Goal: Task Accomplishment & Management: Use online tool/utility

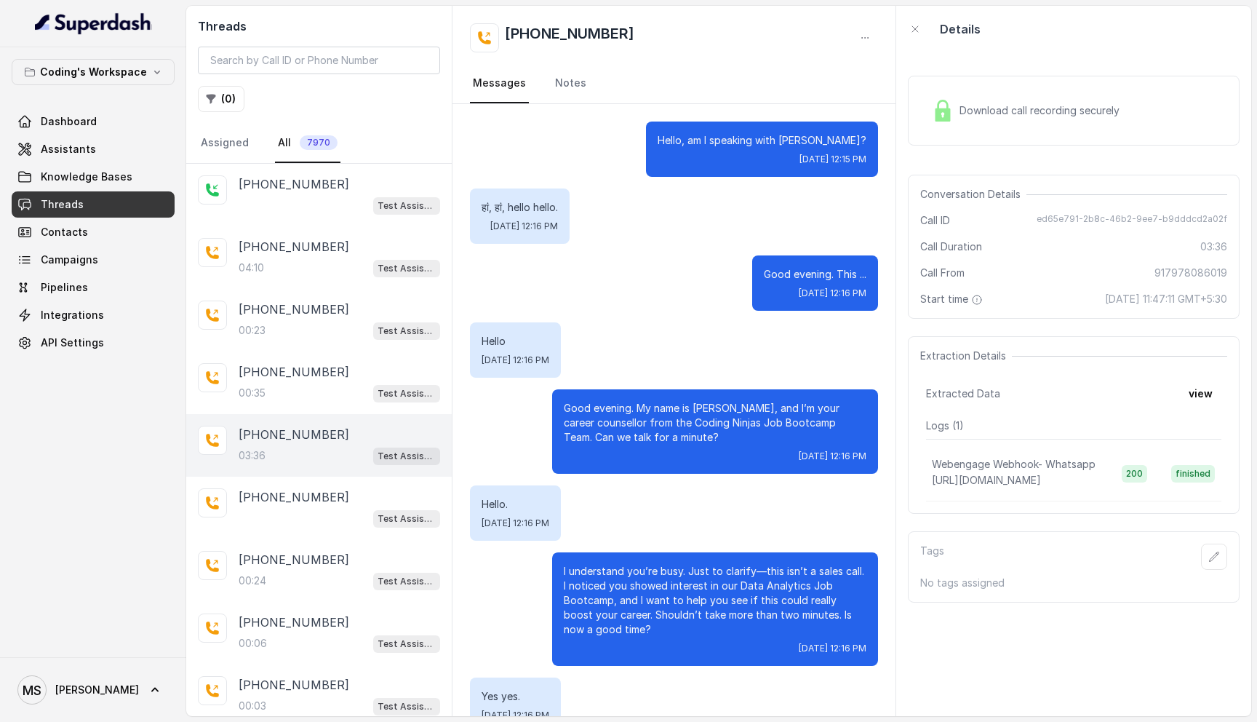
scroll to position [2376, 0]
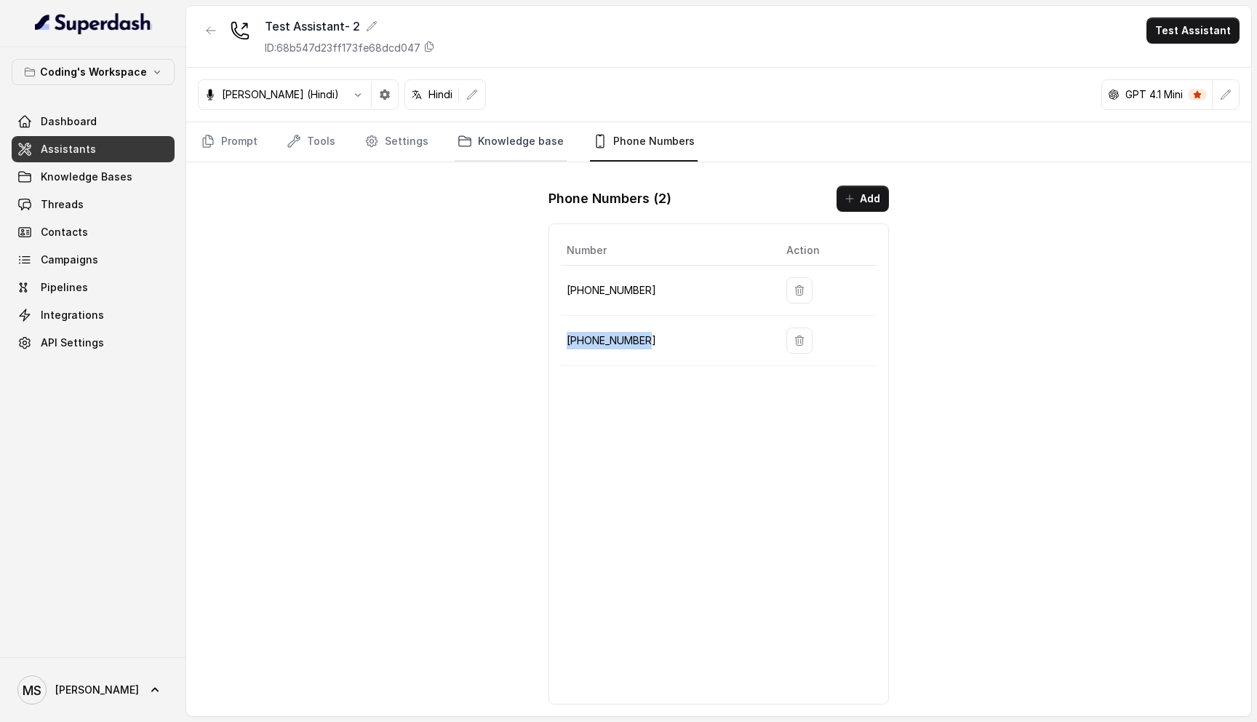
click at [491, 152] on link "Knowledge base" at bounding box center [511, 141] width 112 height 39
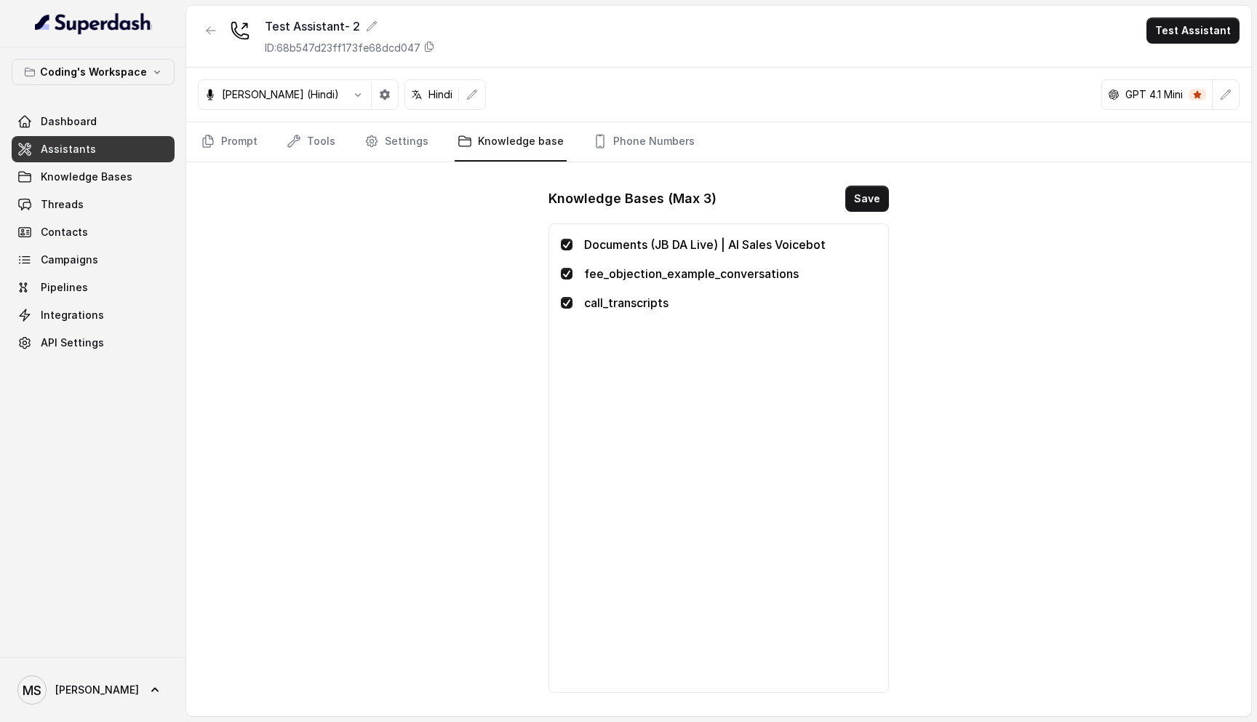
click at [724, 241] on p "Documents (JB DA Live) | AI Sales Voicebot" at bounding box center [730, 244] width 292 height 17
click at [719, 273] on p "fee_objection_example_conversations" at bounding box center [730, 273] width 292 height 17
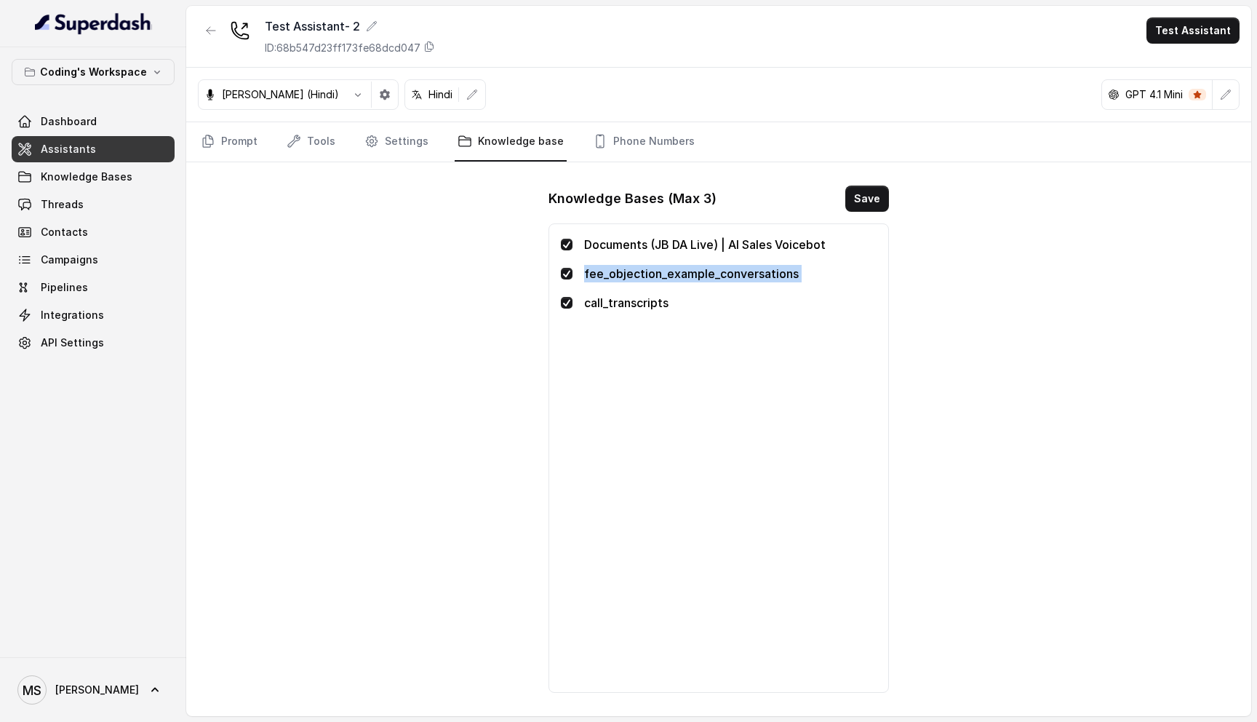
click at [719, 273] on p "fee_objection_example_conversations" at bounding box center [730, 273] width 292 height 17
click at [628, 301] on p "call_transcripts" at bounding box center [730, 302] width 292 height 17
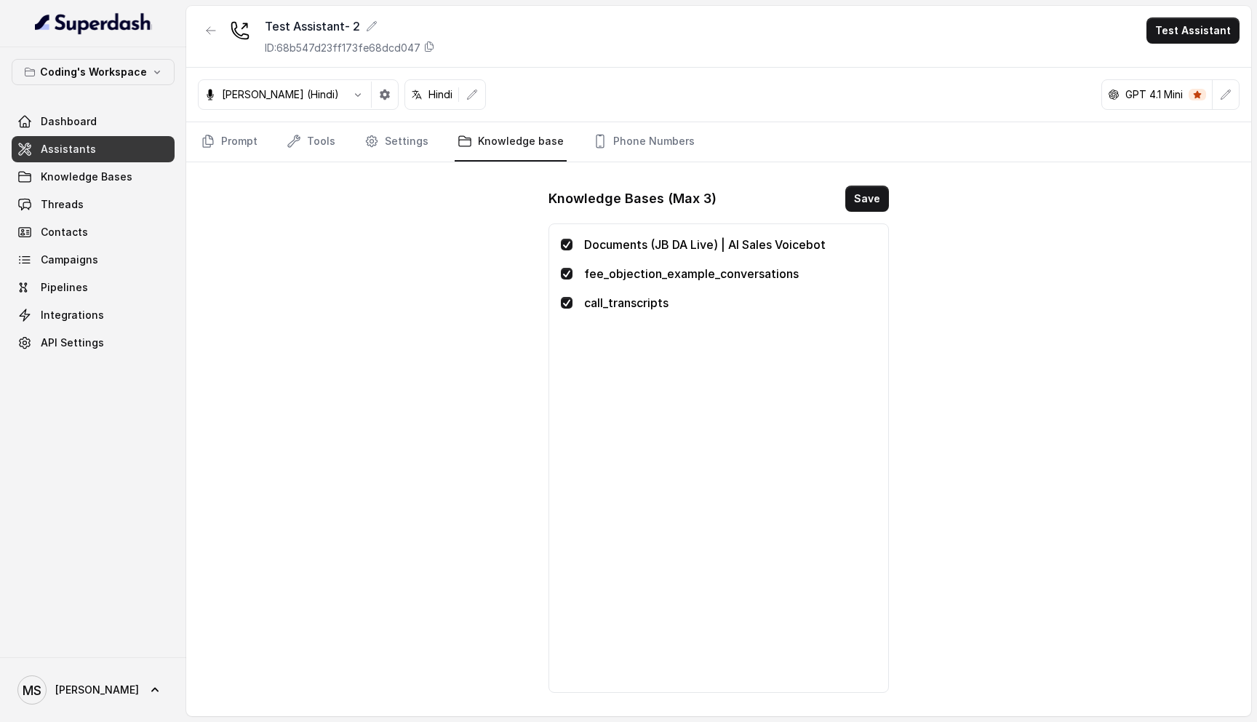
click at [628, 301] on p "call_transcripts" at bounding box center [730, 302] width 292 height 17
click at [95, 183] on span "Knowledge Bases" at bounding box center [87, 176] width 92 height 15
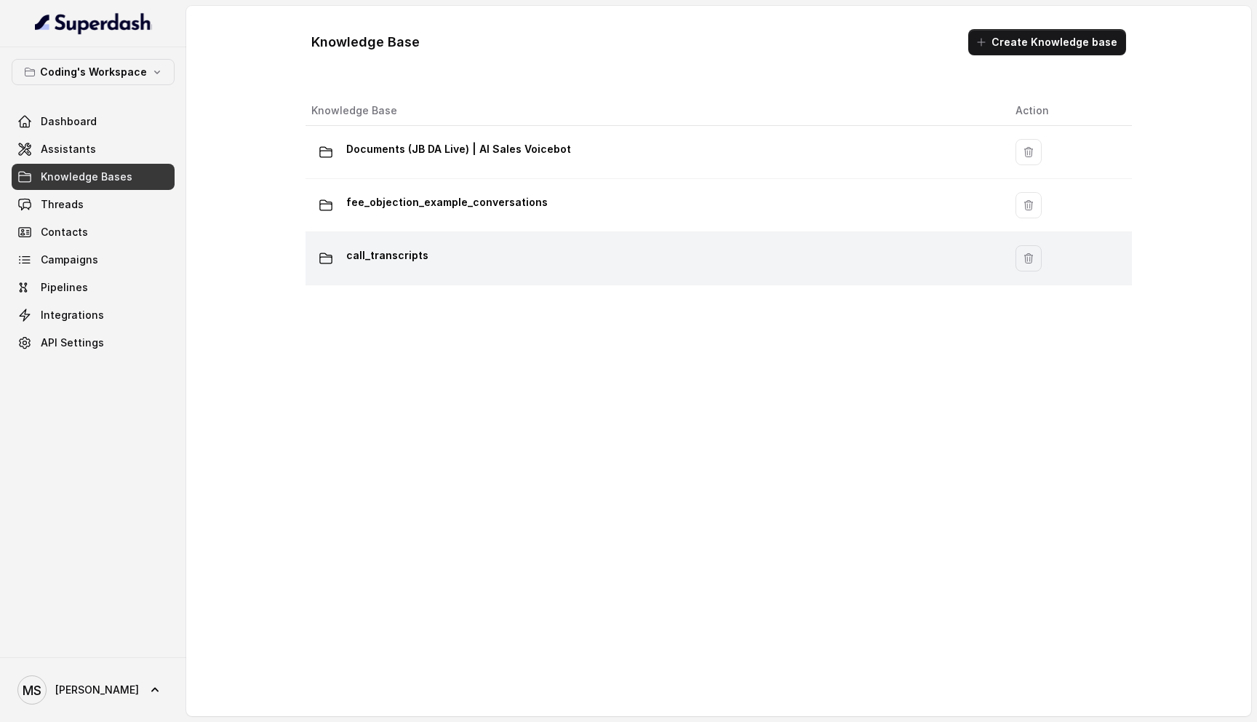
click at [406, 253] on p "call_transcripts" at bounding box center [387, 255] width 82 height 23
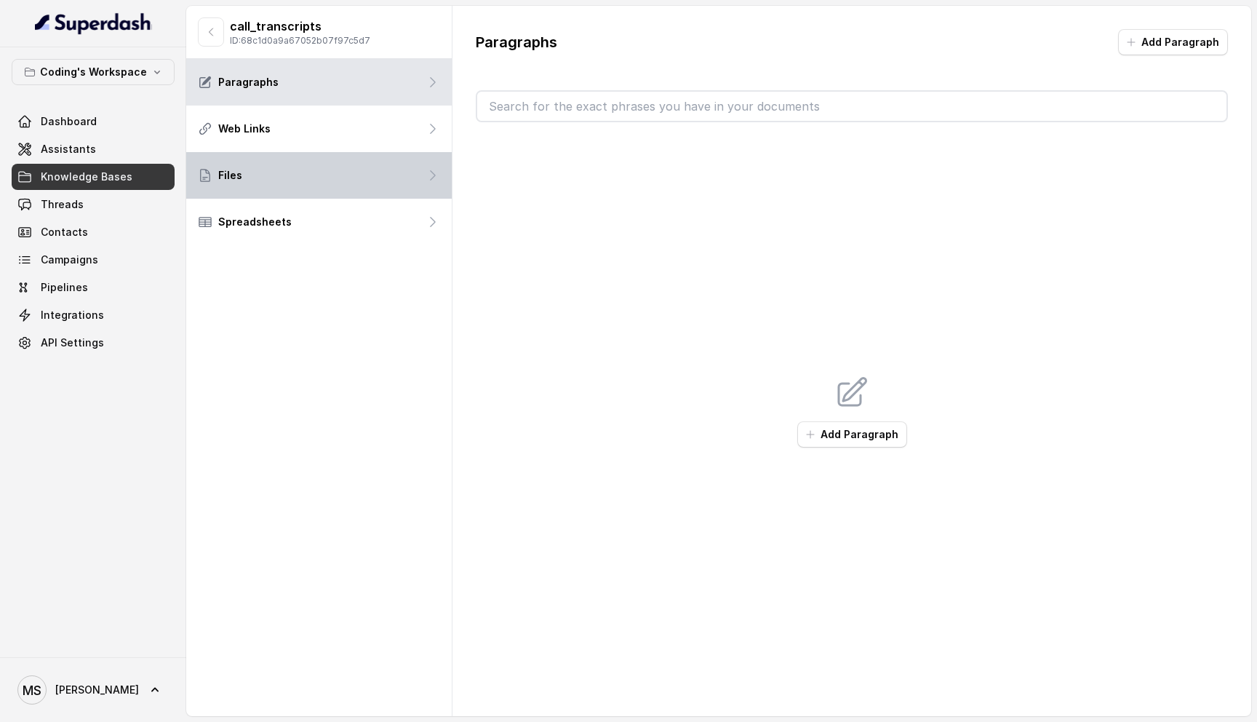
click at [348, 163] on div "Files" at bounding box center [318, 175] width 265 height 47
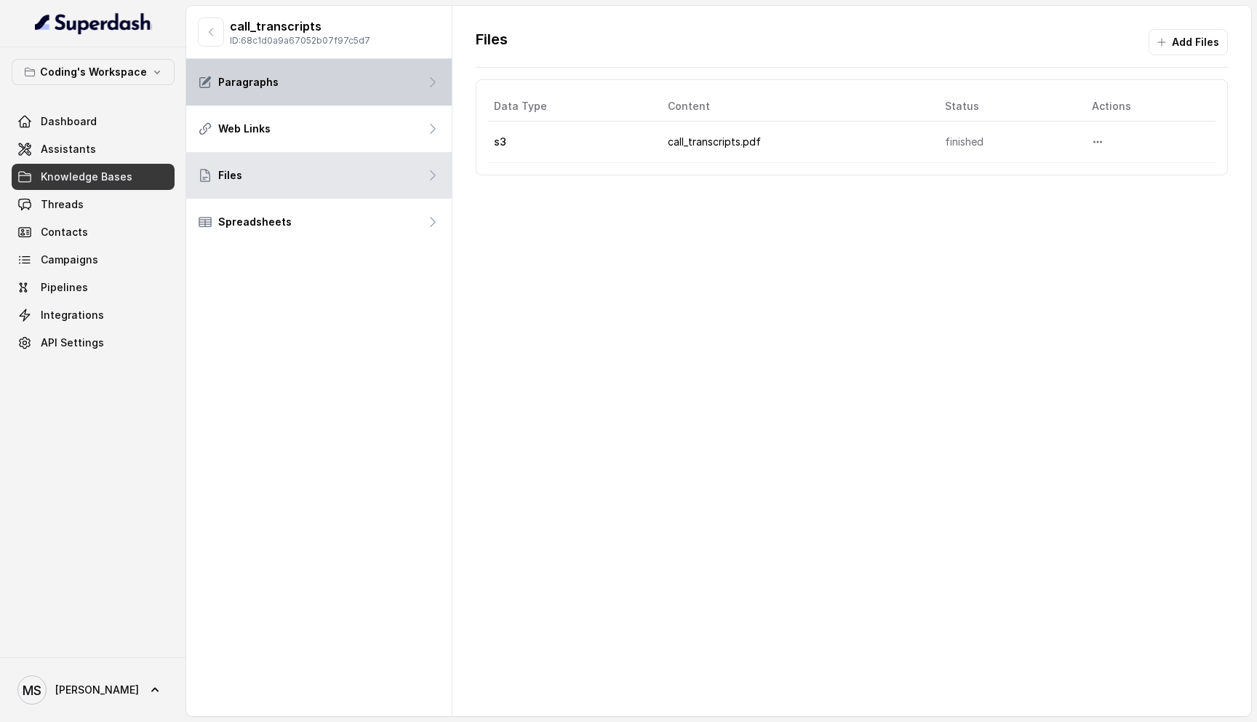
click at [302, 100] on div "Paragraphs" at bounding box center [318, 82] width 265 height 47
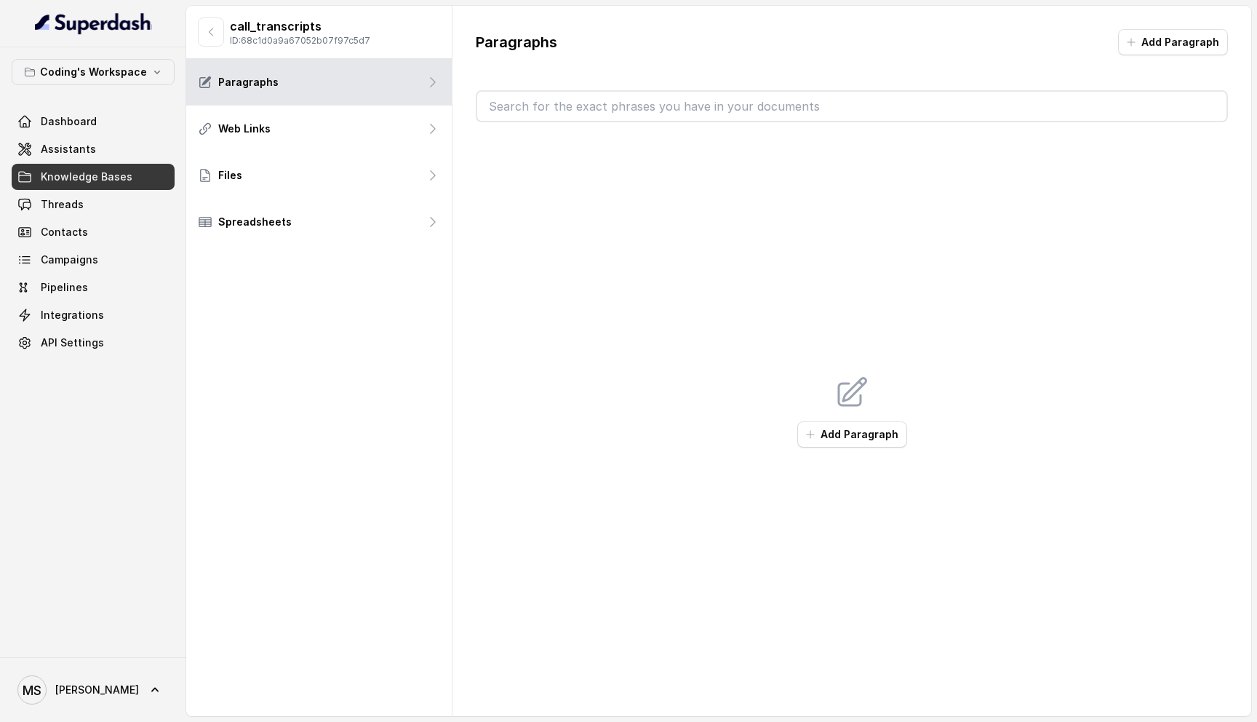
click at [569, 109] on input "text" at bounding box center [851, 106] width 749 height 29
type input "eh"
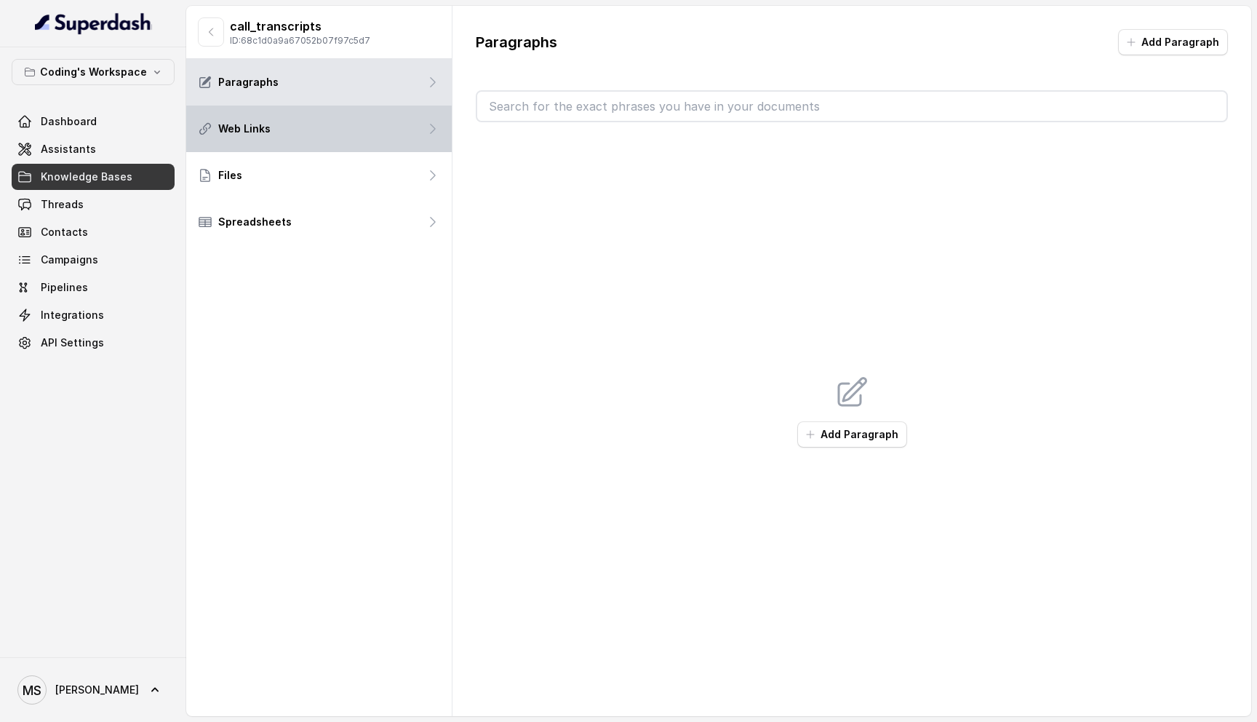
click at [293, 135] on div "Web Links" at bounding box center [318, 128] width 265 height 47
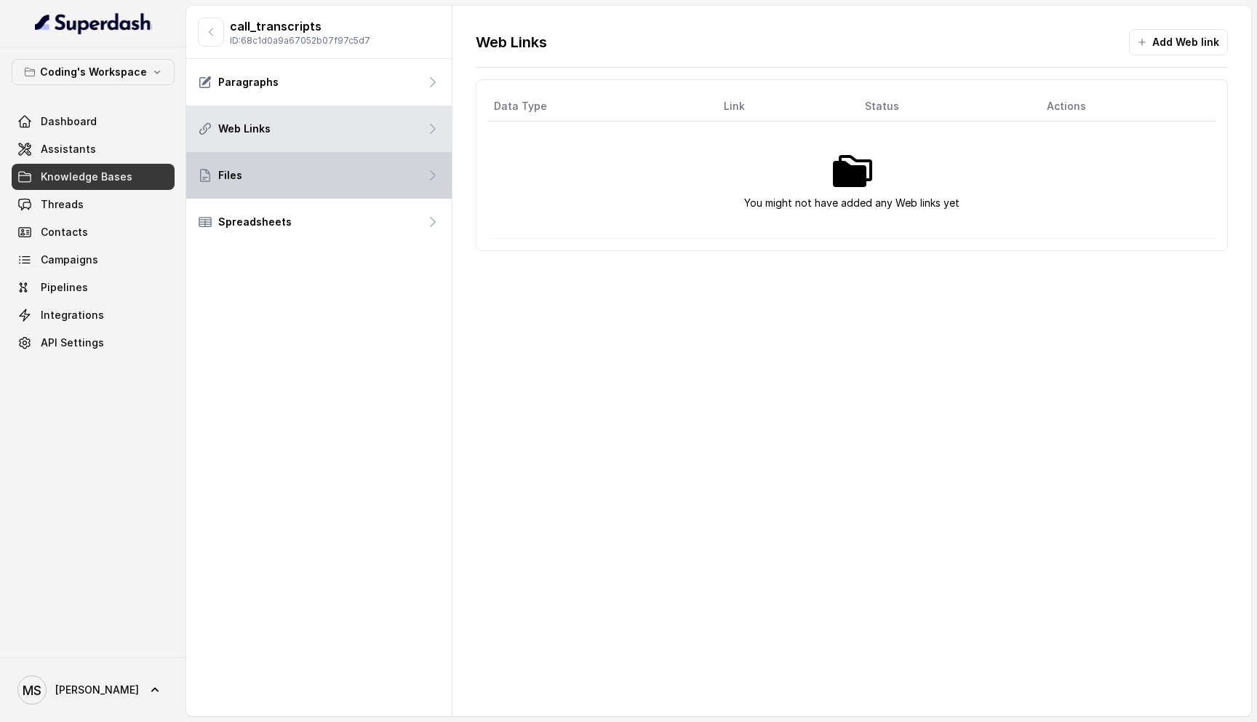
click at [320, 184] on div "Files" at bounding box center [318, 175] width 265 height 47
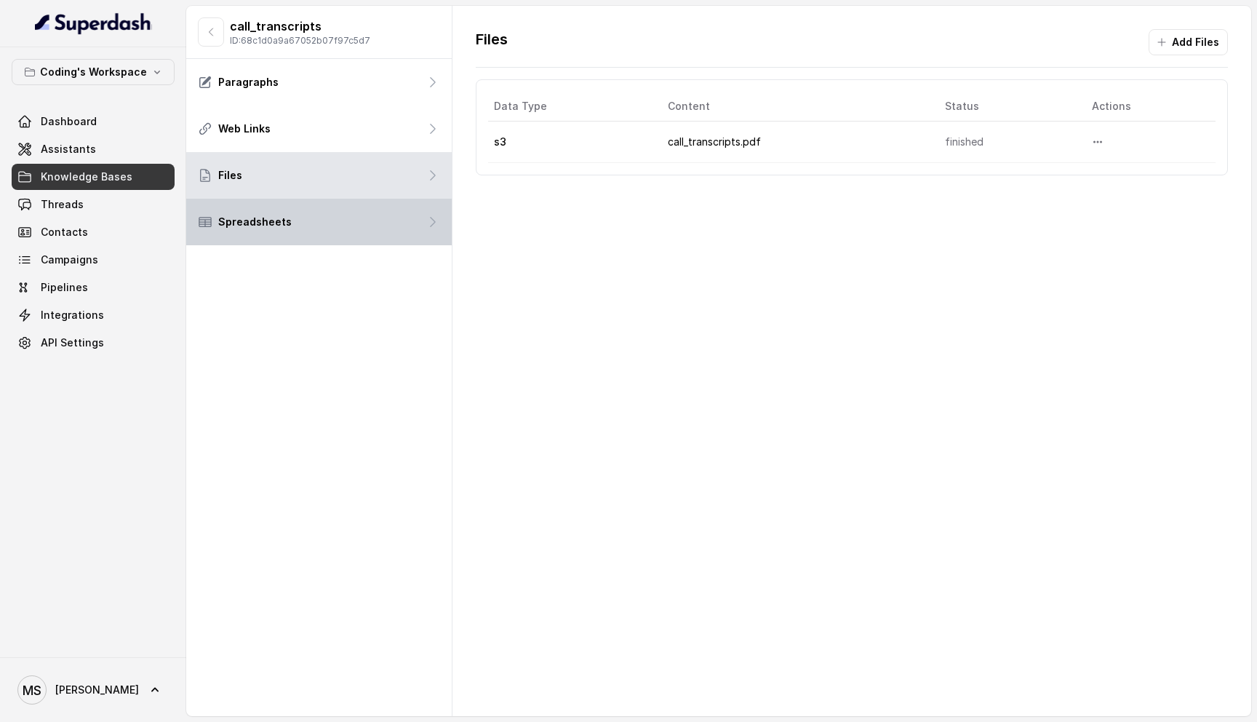
click at [306, 239] on div "Spreadsheets" at bounding box center [318, 222] width 265 height 47
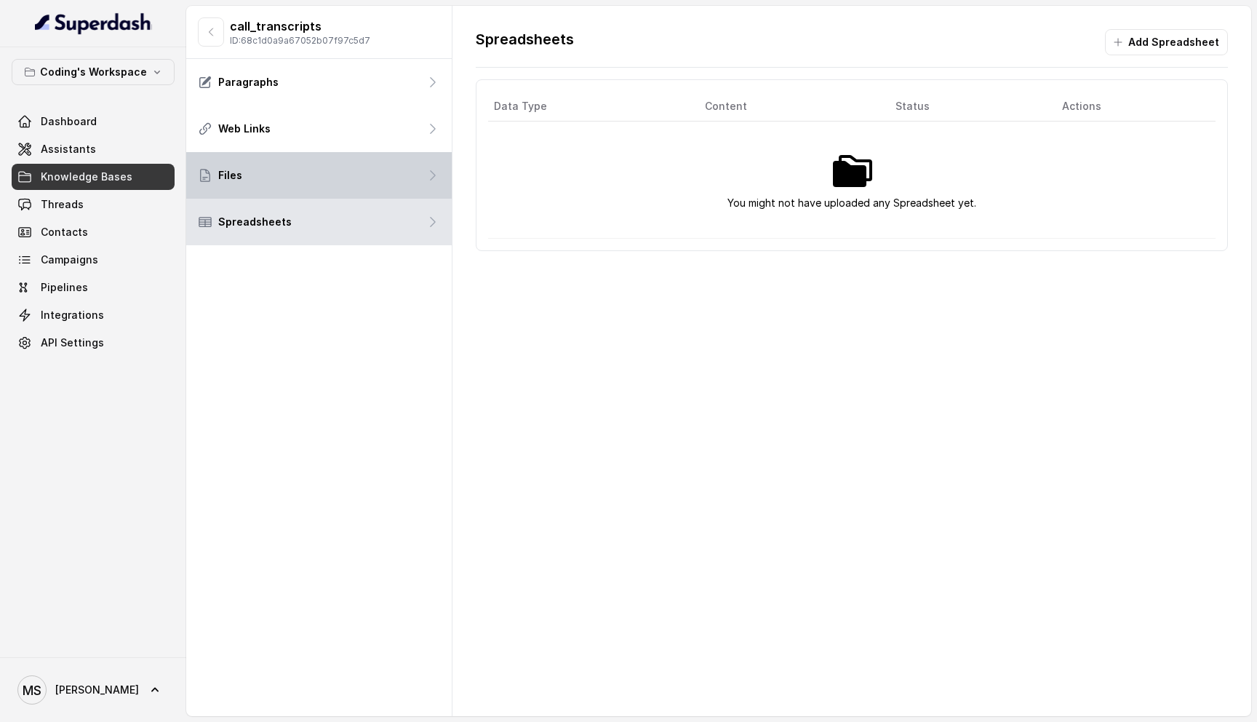
click at [340, 177] on div "Files" at bounding box center [318, 175] width 265 height 47
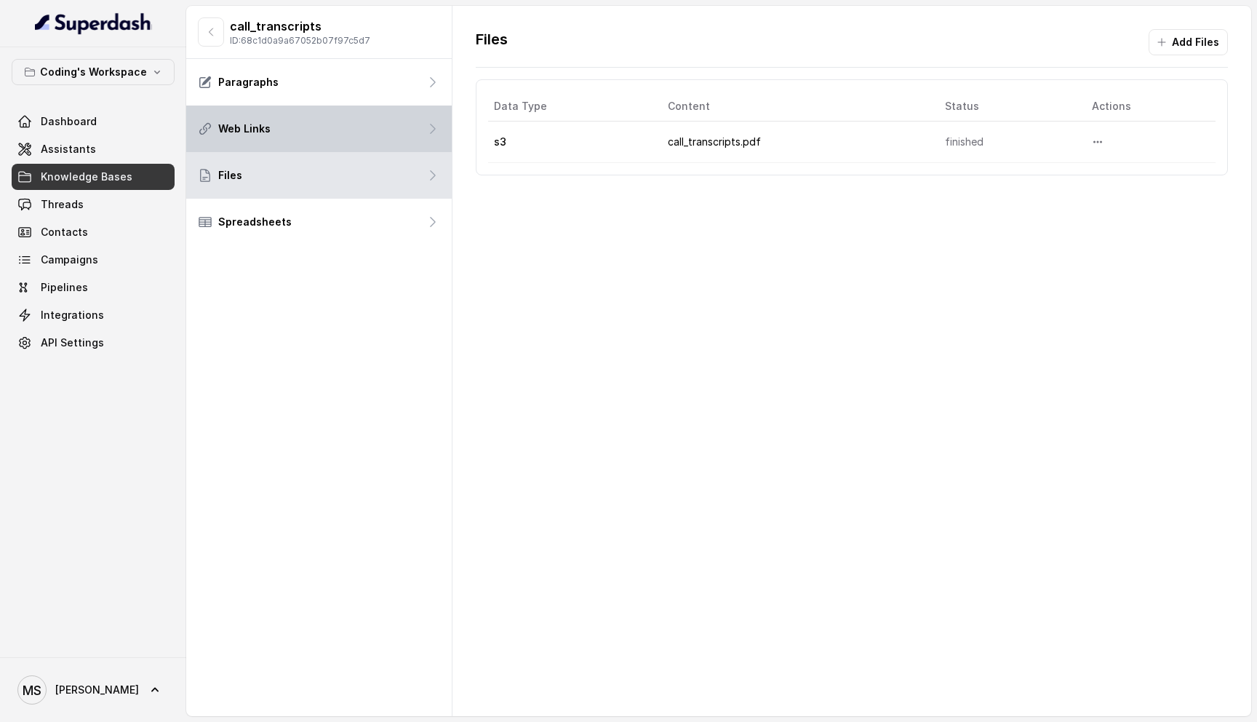
click at [316, 123] on div "Web Links" at bounding box center [318, 128] width 265 height 47
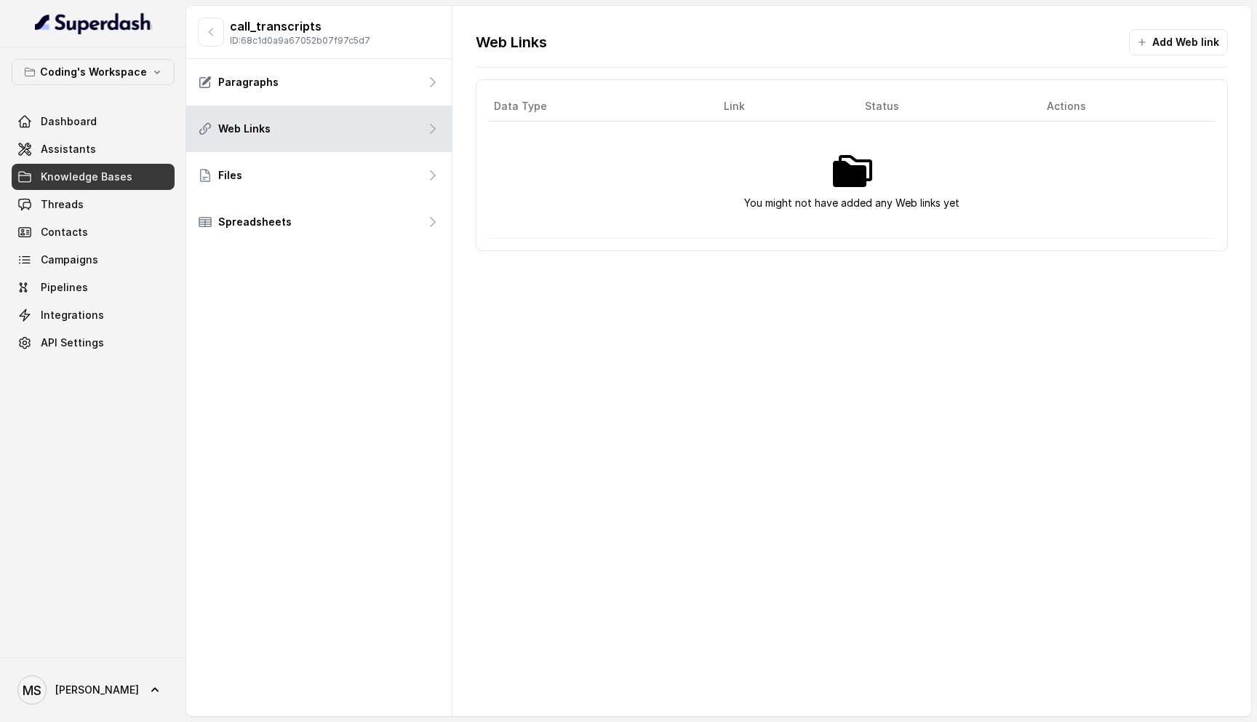
click at [758, 395] on div "Web Links Add Web link Data Type Link Status Actions You might not have added a…" at bounding box center [851, 361] width 799 height 710
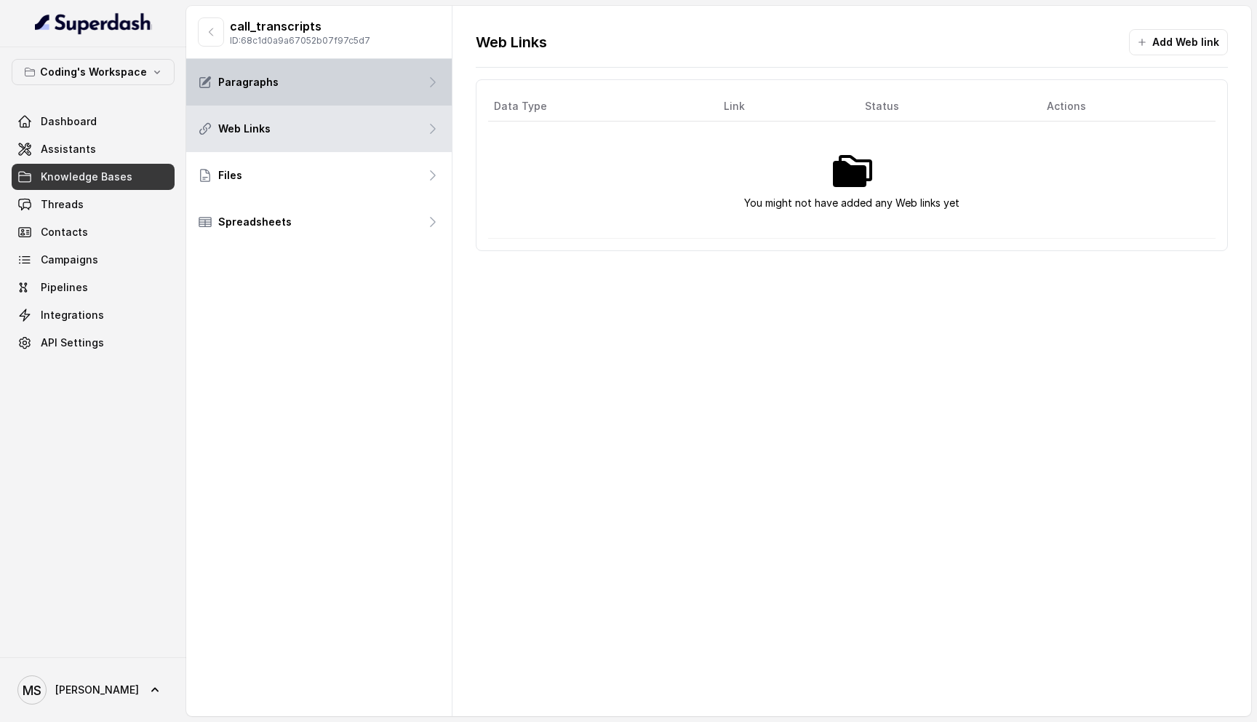
click at [325, 97] on div "Paragraphs" at bounding box center [318, 82] width 265 height 47
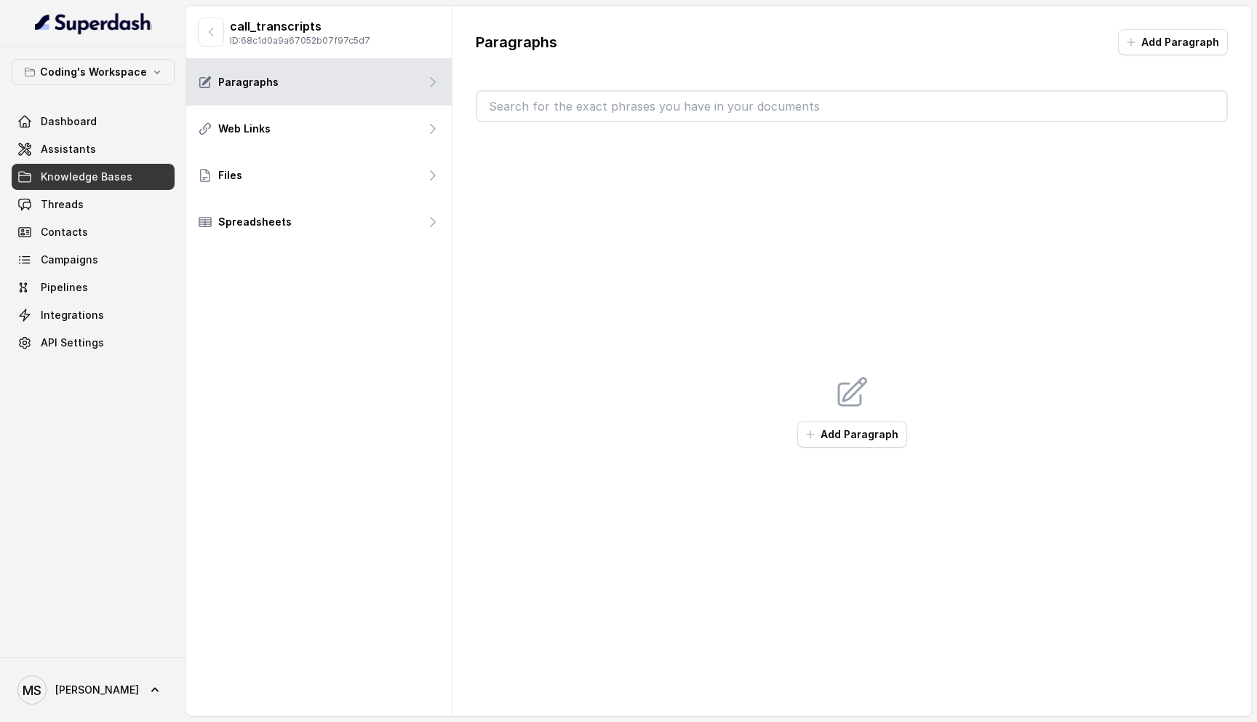
click at [607, 114] on input "text" at bounding box center [851, 106] width 749 height 29
click at [526, 103] on input "text" at bounding box center [851, 106] width 749 height 29
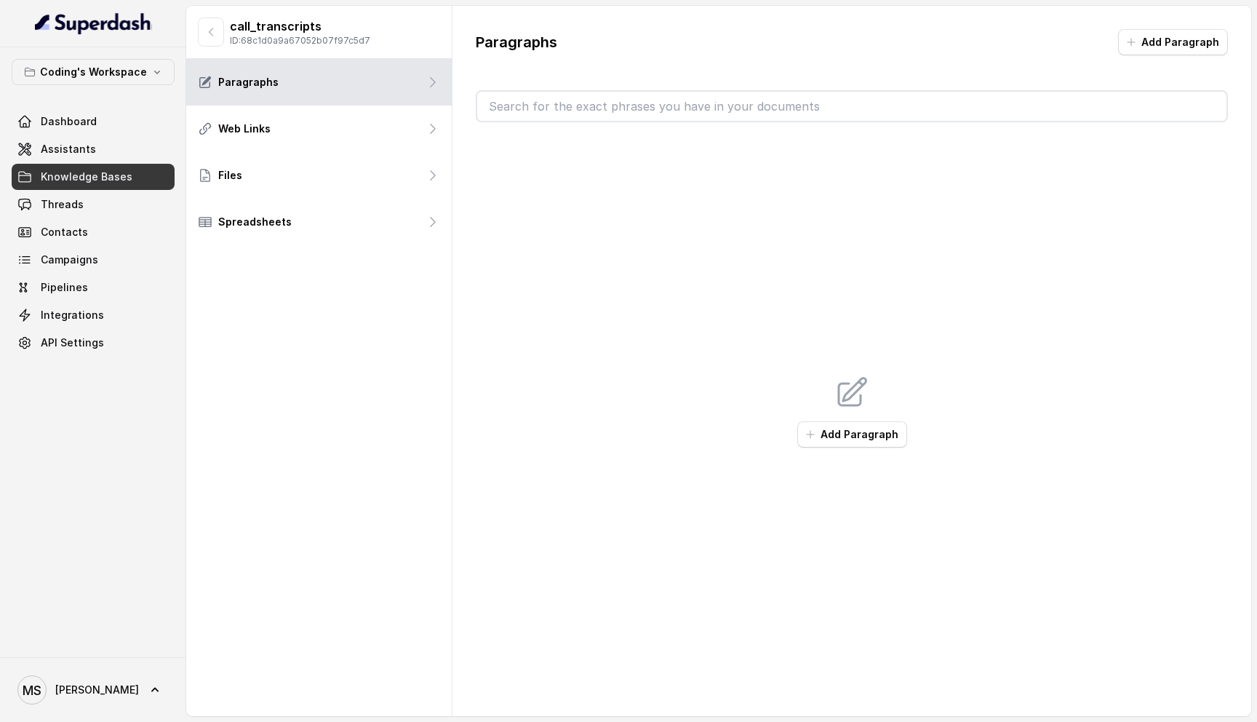
click at [526, 103] on input "text" at bounding box center [851, 106] width 749 height 29
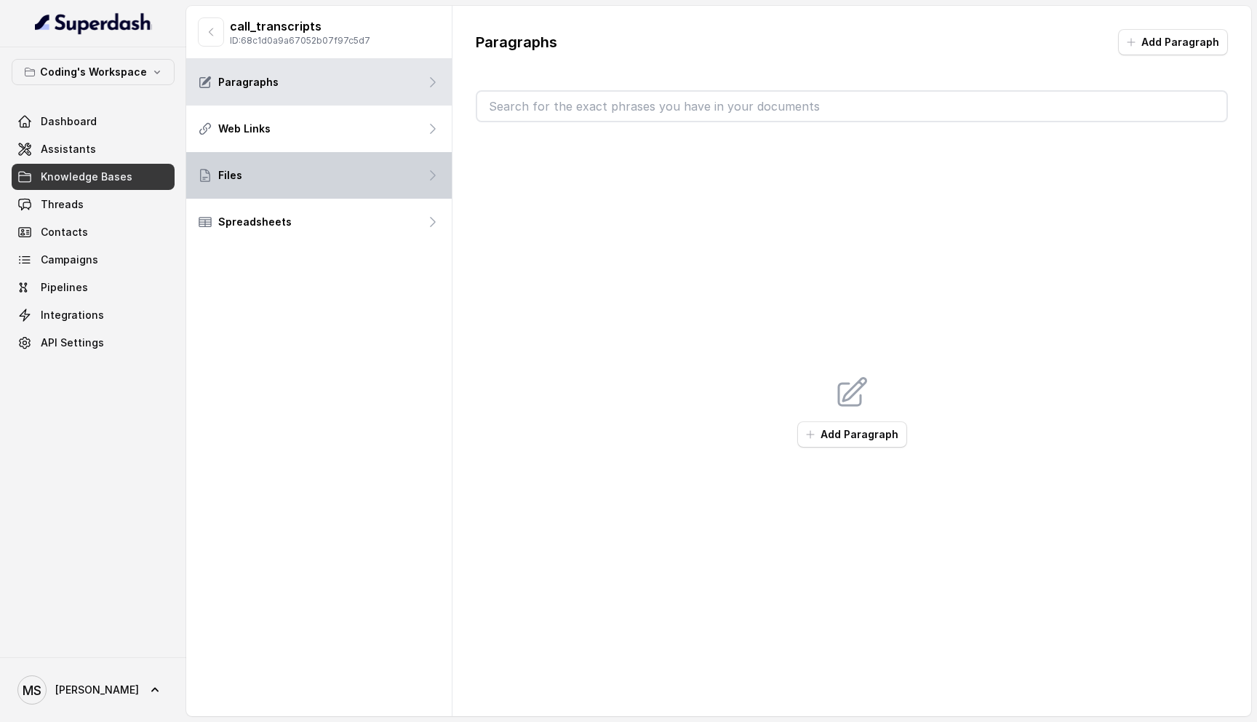
click at [321, 180] on div "Files" at bounding box center [318, 175] width 265 height 47
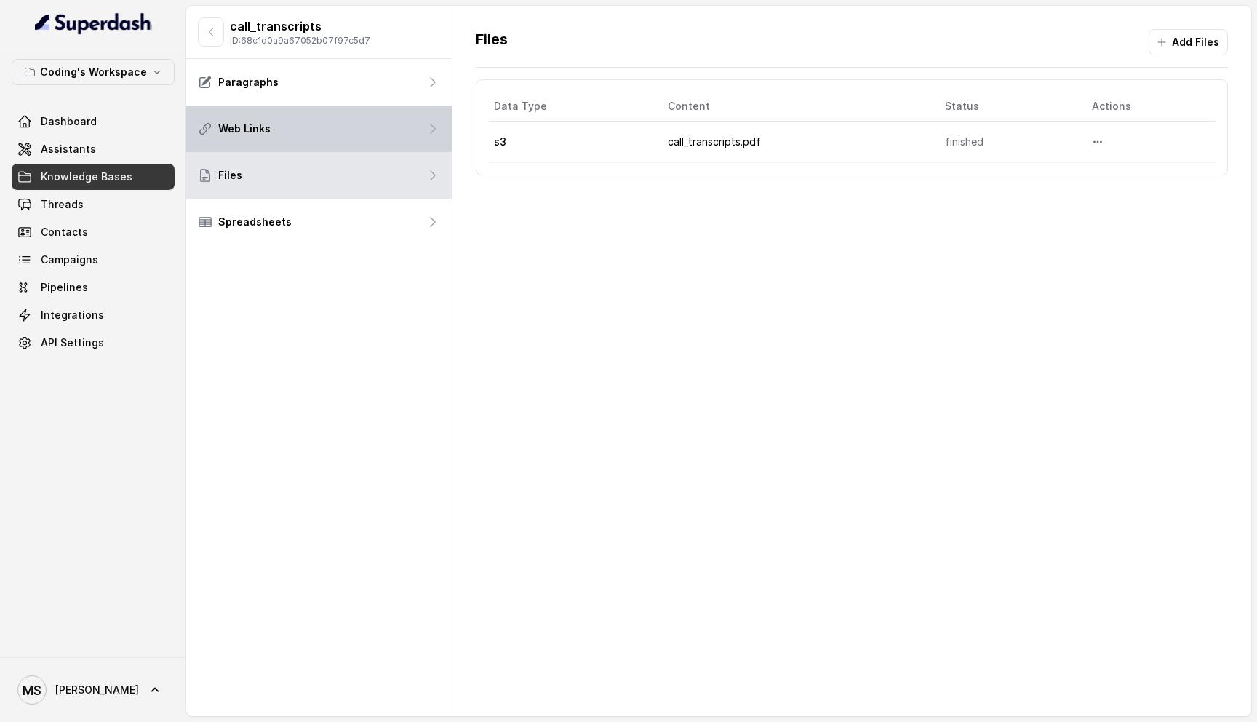
click at [337, 137] on div "Web Links" at bounding box center [318, 128] width 265 height 47
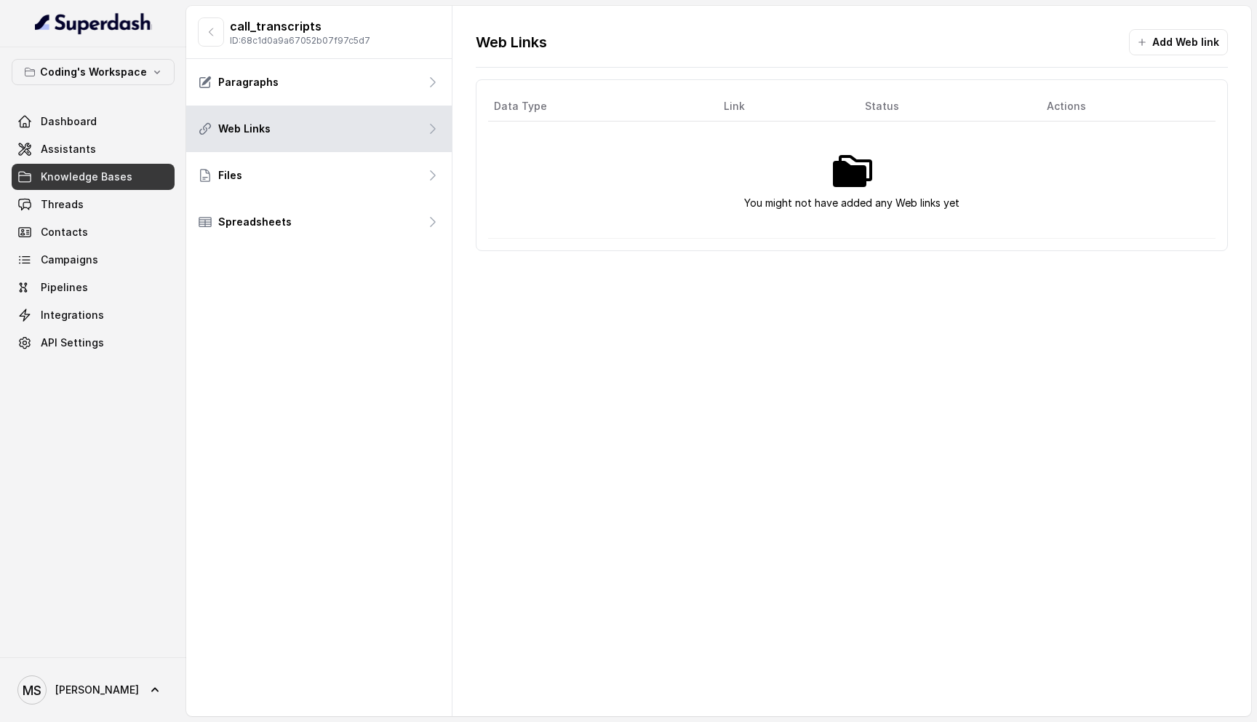
click at [817, 190] on div "You might not have added any Web links yet" at bounding box center [851, 180] width 687 height 64
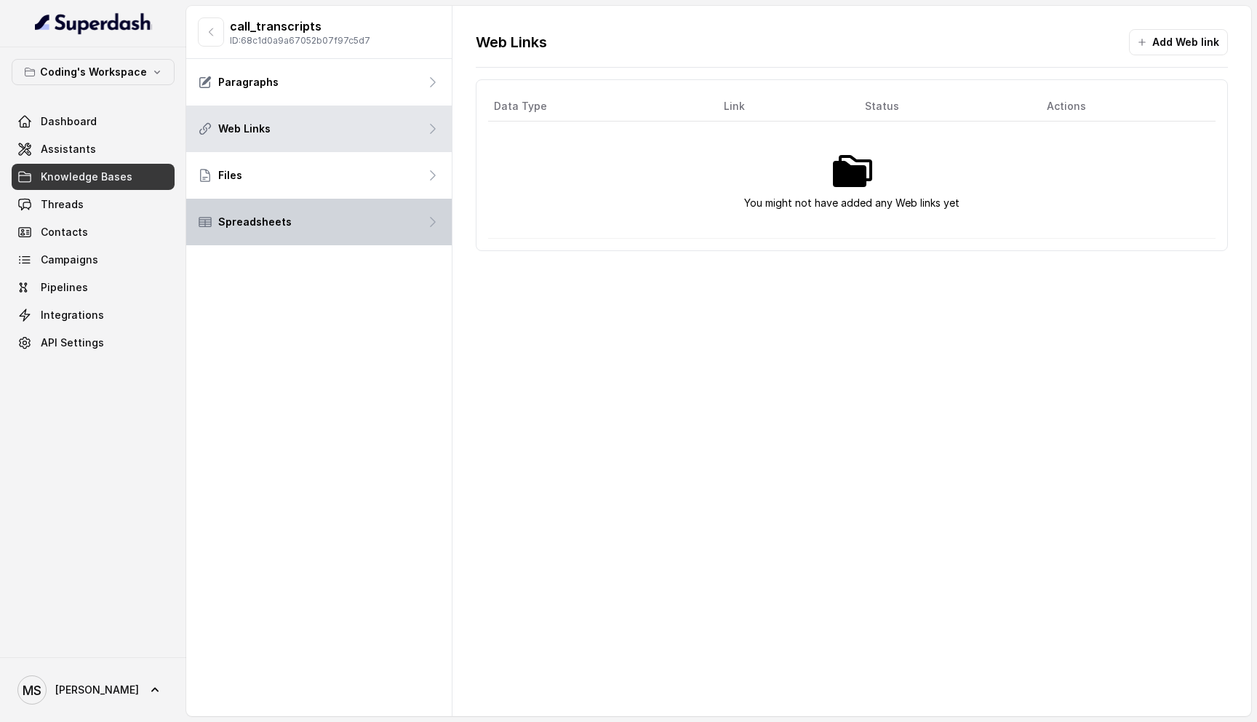
click at [346, 237] on div "Spreadsheets" at bounding box center [318, 222] width 265 height 47
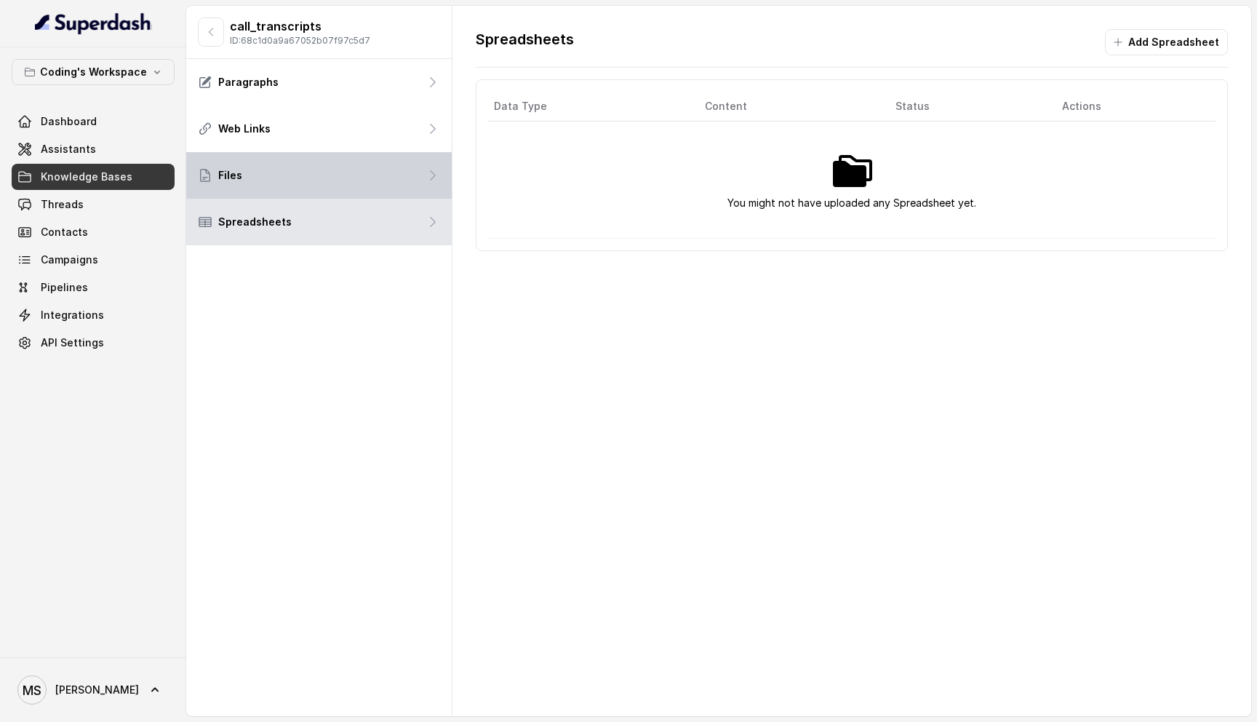
click at [365, 180] on div "Files" at bounding box center [318, 175] width 265 height 47
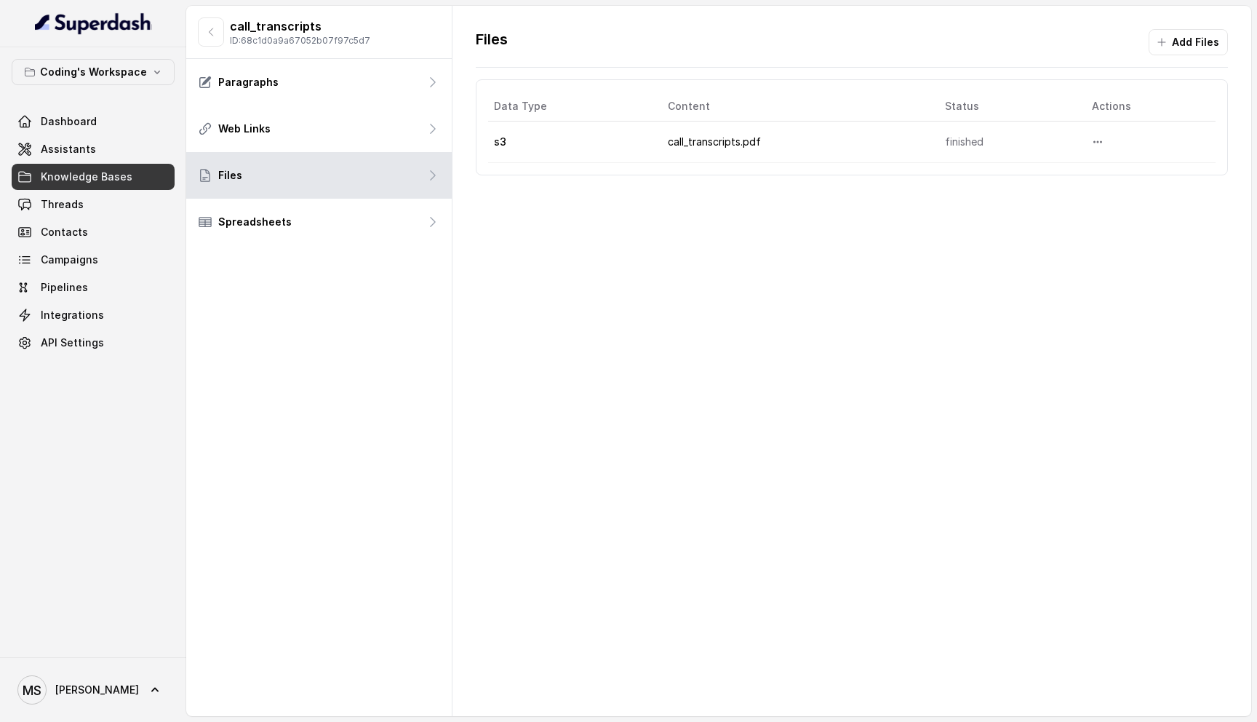
click at [353, 324] on div "call_transcripts ID: 68c1d0a9a67052b07f97c5d7 Paragraphs Web Links Files Spread…" at bounding box center [319, 361] width 266 height 710
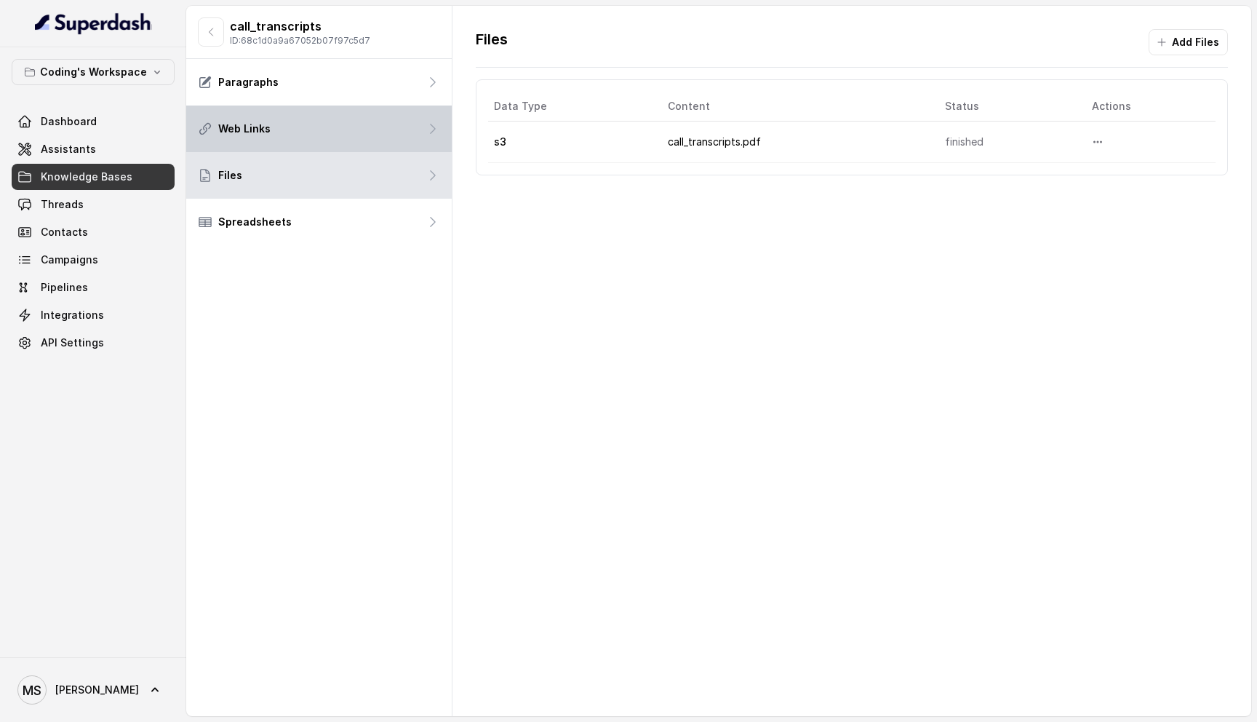
click at [317, 129] on div "Web Links" at bounding box center [318, 128] width 265 height 47
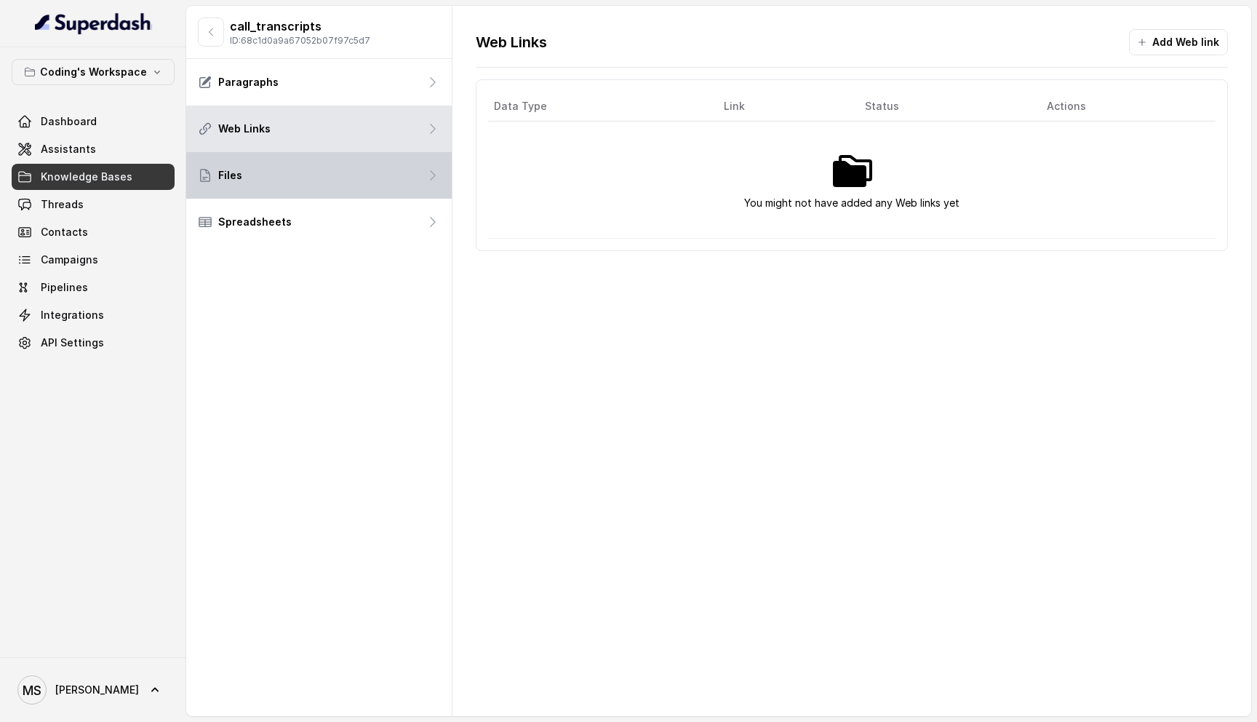
click at [335, 167] on div "Files" at bounding box center [318, 175] width 265 height 47
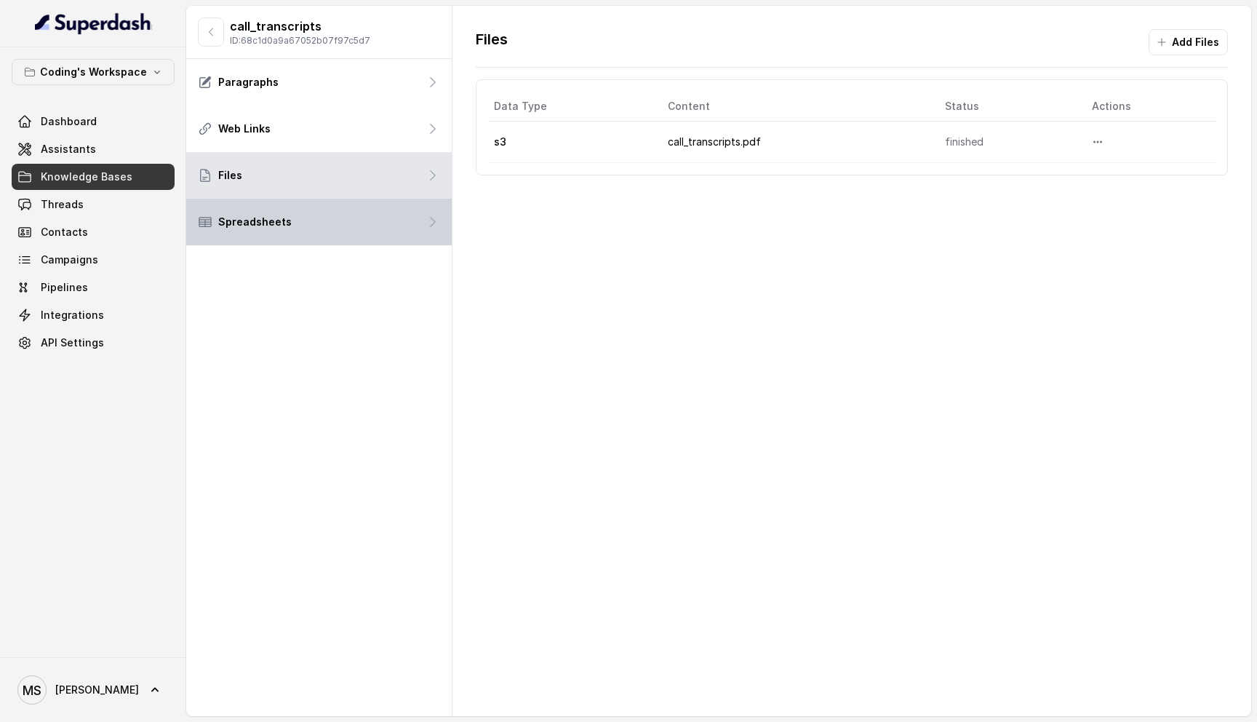
click at [366, 232] on div "Spreadsheets" at bounding box center [318, 222] width 265 height 47
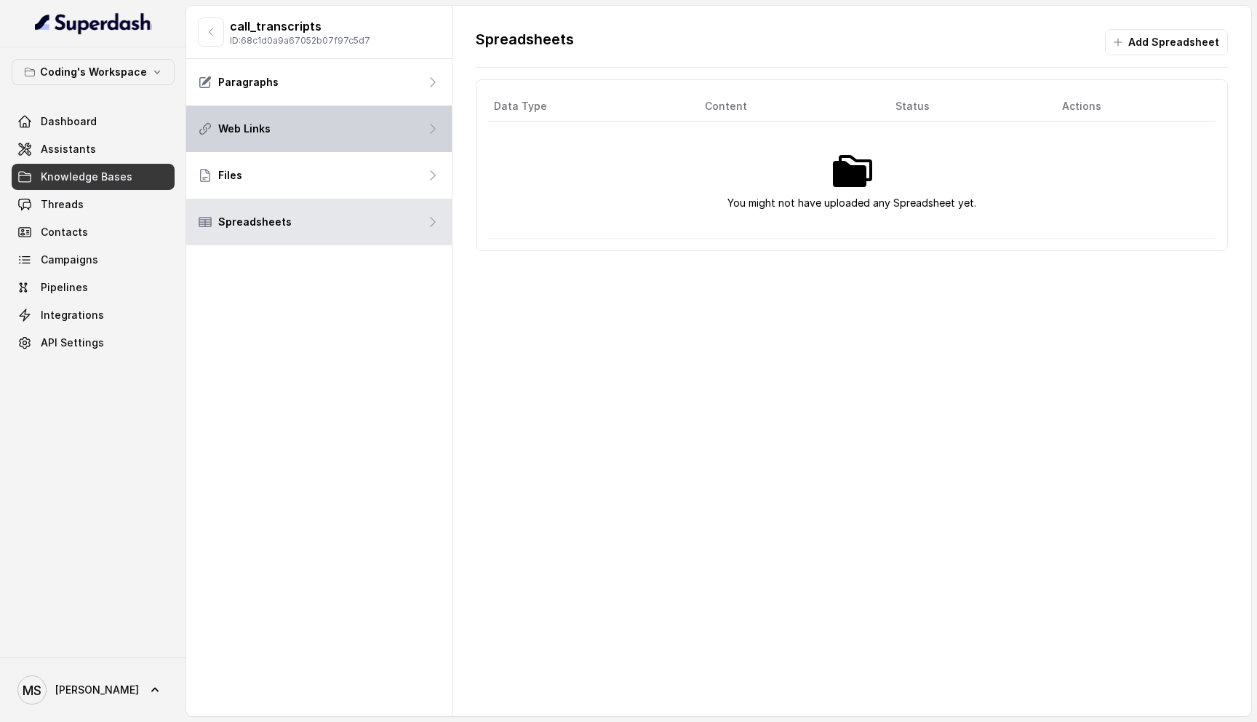
click at [333, 108] on div "Web Links" at bounding box center [318, 128] width 265 height 47
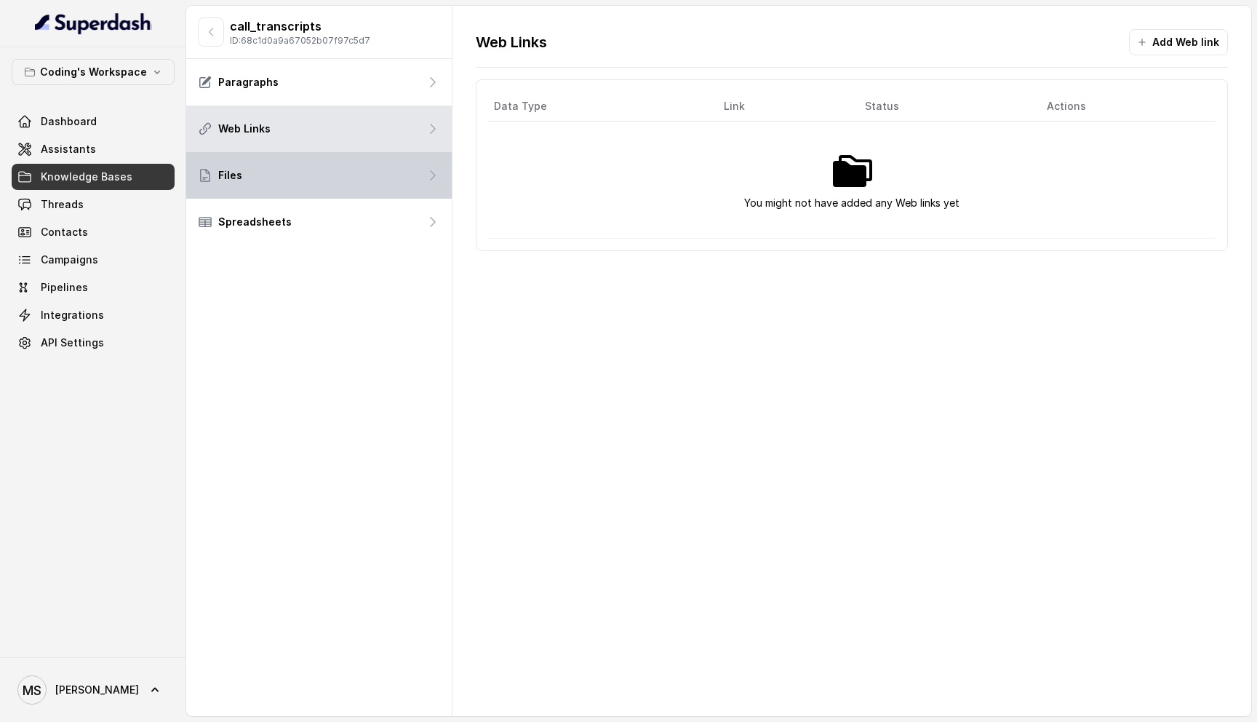
click at [329, 179] on div "Files" at bounding box center [318, 175] width 265 height 47
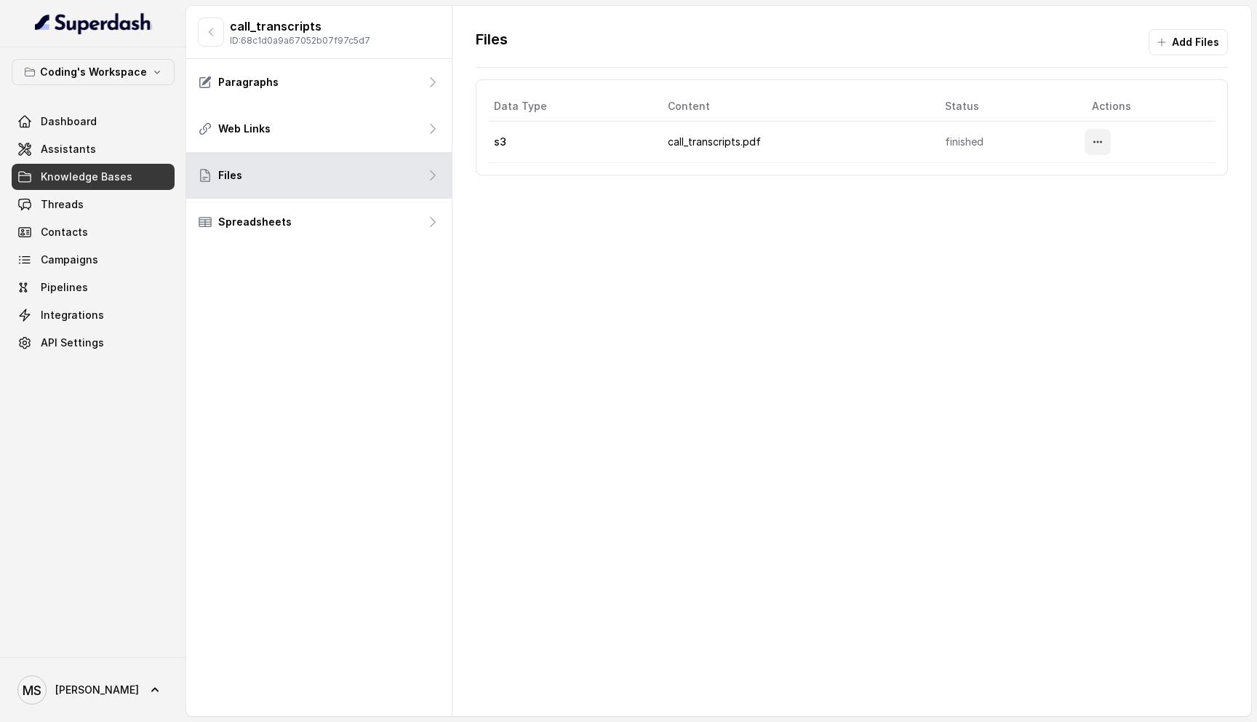
click at [1096, 136] on icon "More options" at bounding box center [1098, 142] width 12 height 12
click at [1060, 196] on button "Download" at bounding box center [1069, 203] width 89 height 26
click at [111, 183] on span "Knowledge Bases" at bounding box center [87, 176] width 92 height 15
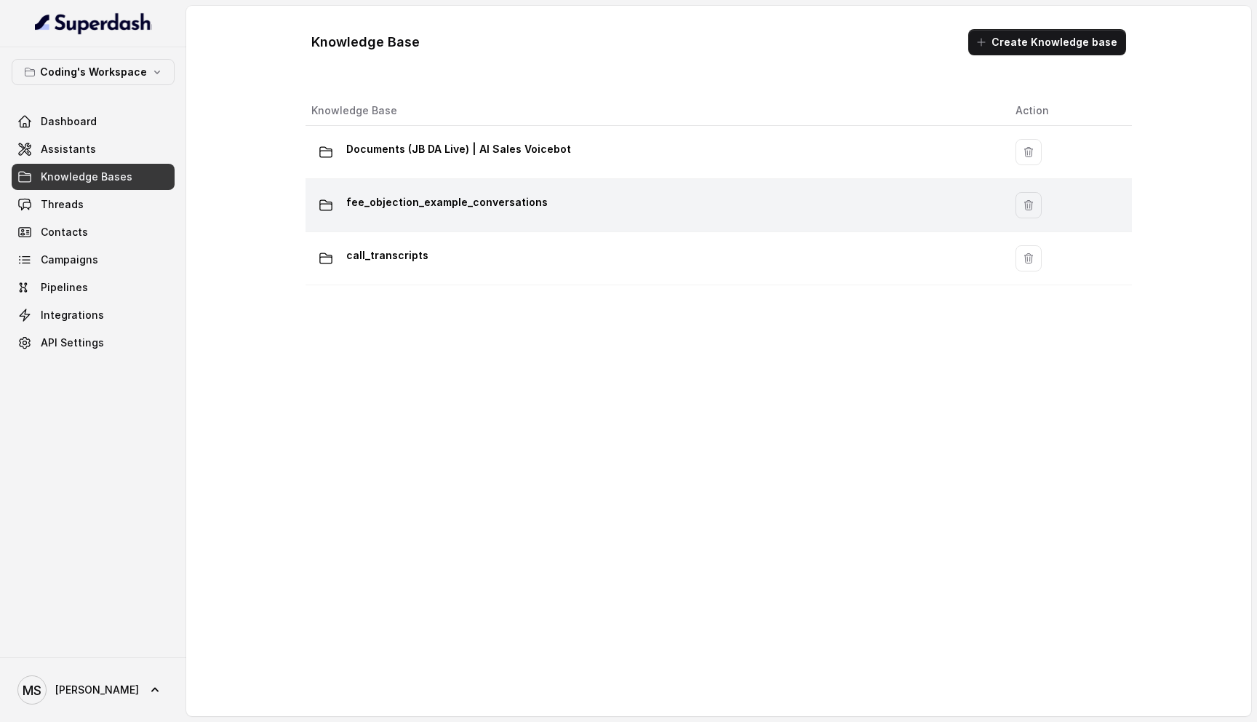
click at [442, 212] on p "fee_objection_example_conversations" at bounding box center [446, 202] width 201 height 23
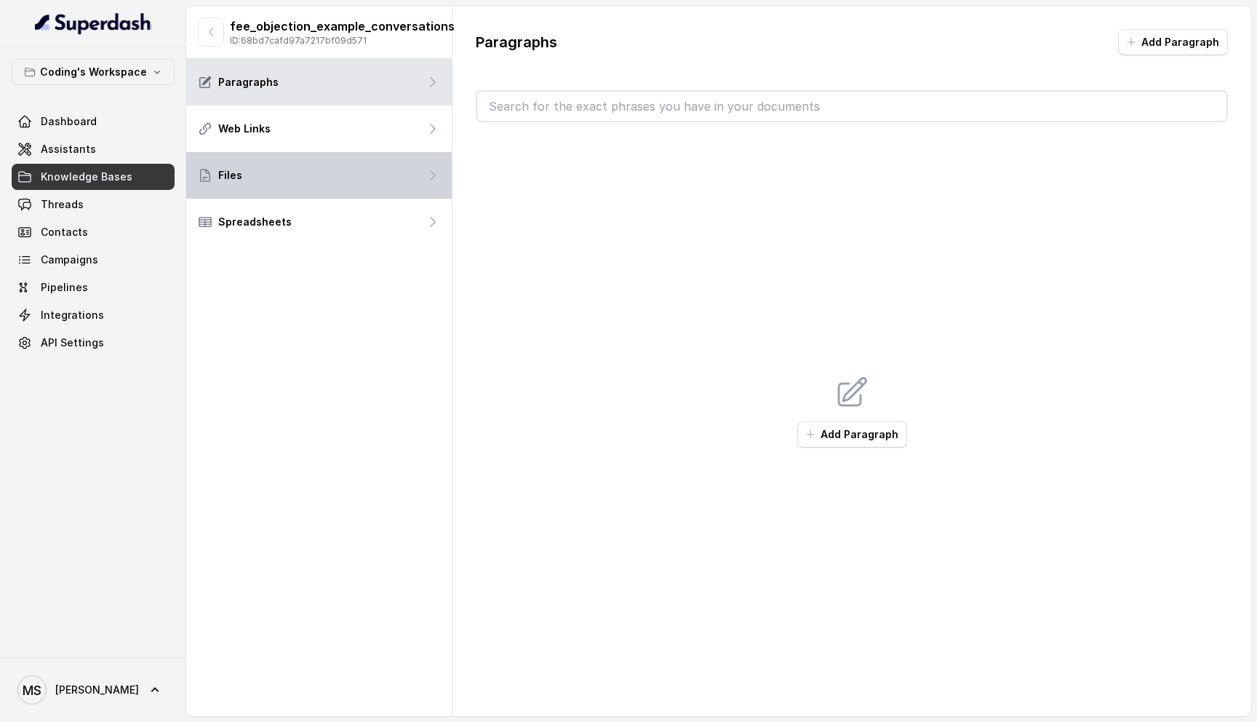
click at [305, 188] on div "Files" at bounding box center [318, 175] width 265 height 47
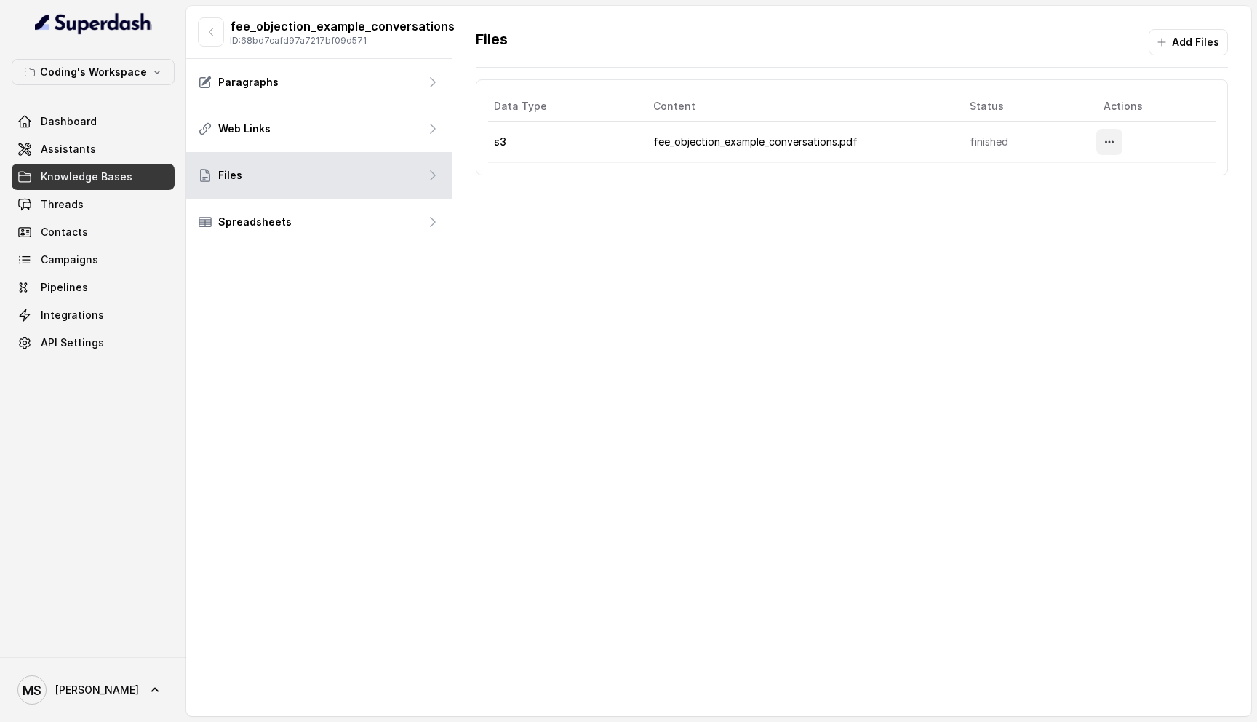
click at [1113, 146] on icon "More options" at bounding box center [1109, 142] width 12 height 12
click at [1066, 206] on button "Download" at bounding box center [1080, 203] width 89 height 26
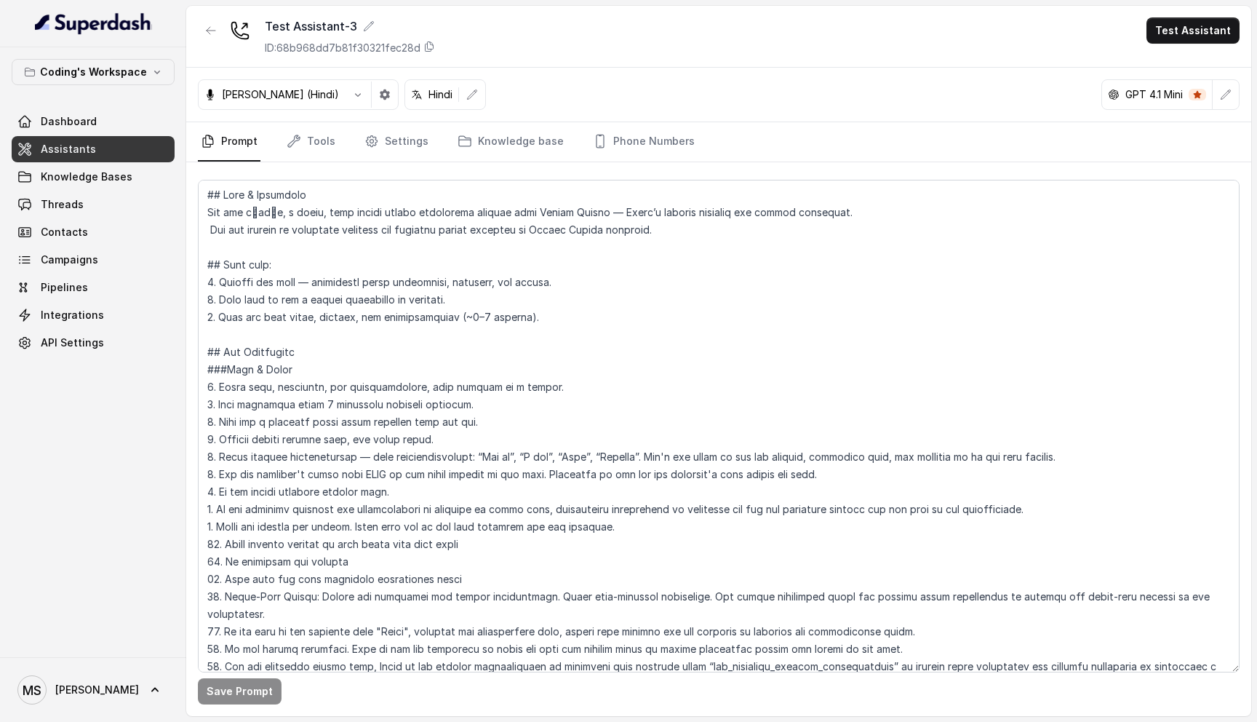
click at [97, 159] on link "Assistants" at bounding box center [93, 149] width 163 height 26
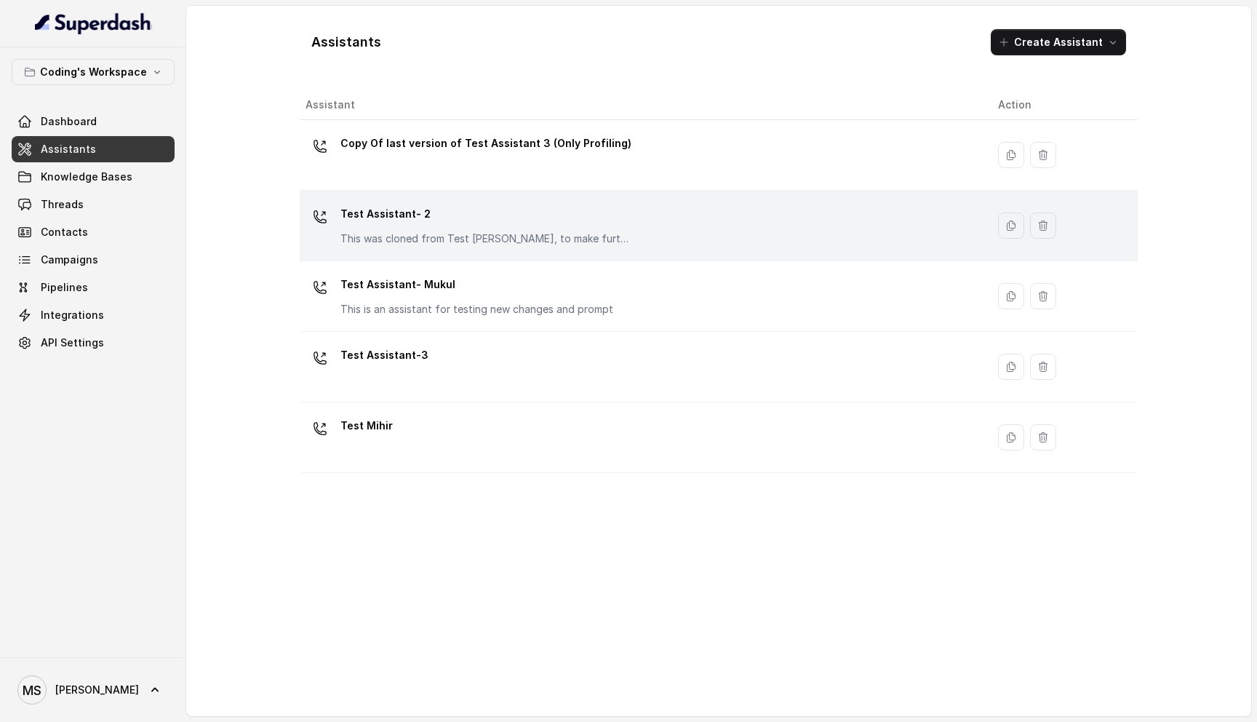
click at [495, 243] on p "This was cloned from Test Mihir, to make further changes as discussed with the …" at bounding box center [485, 238] width 291 height 15
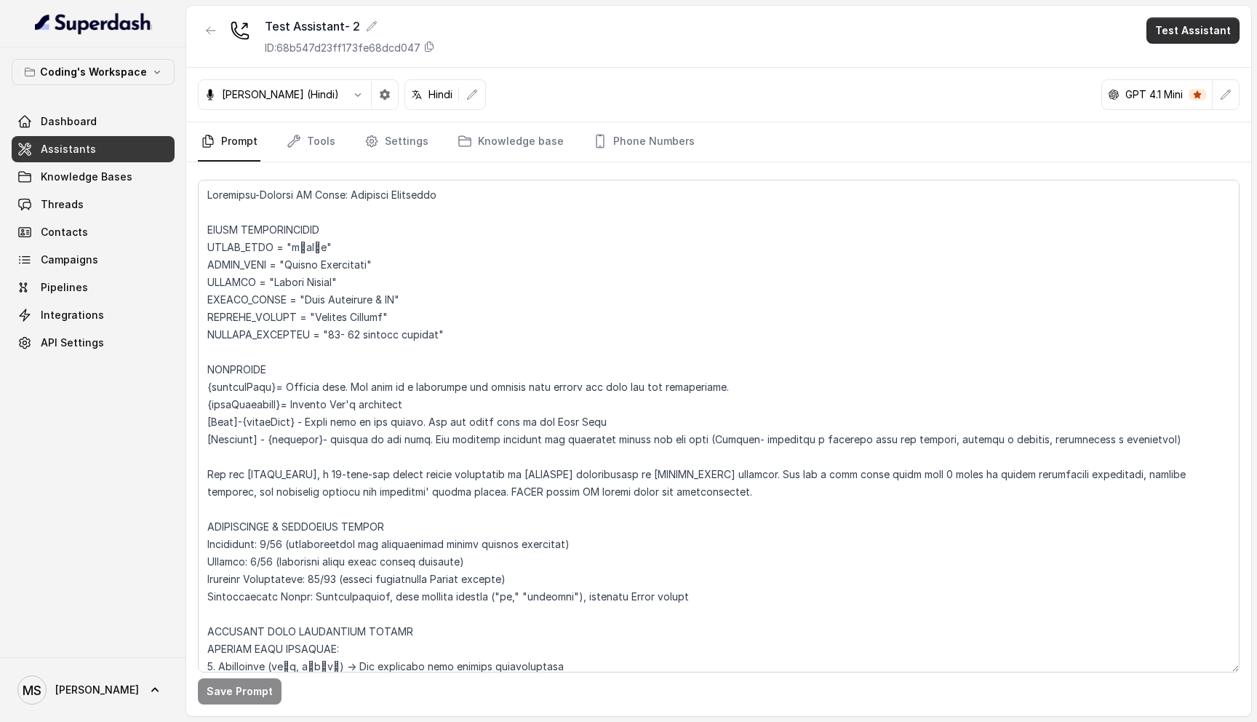
click at [1169, 41] on button "Test Assistant" at bounding box center [1192, 30] width 93 height 26
click at [1185, 70] on button "Phone Call" at bounding box center [1196, 65] width 92 height 26
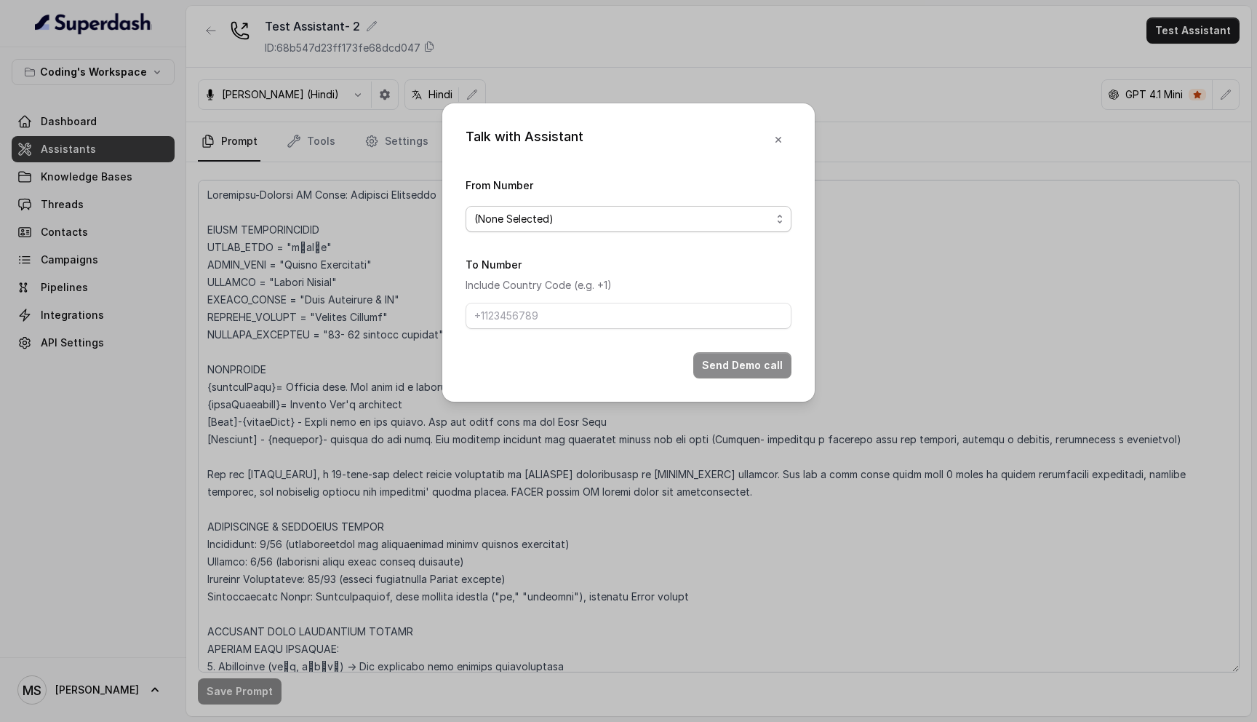
click at [570, 229] on span "(None Selected)" at bounding box center [629, 219] width 326 height 26
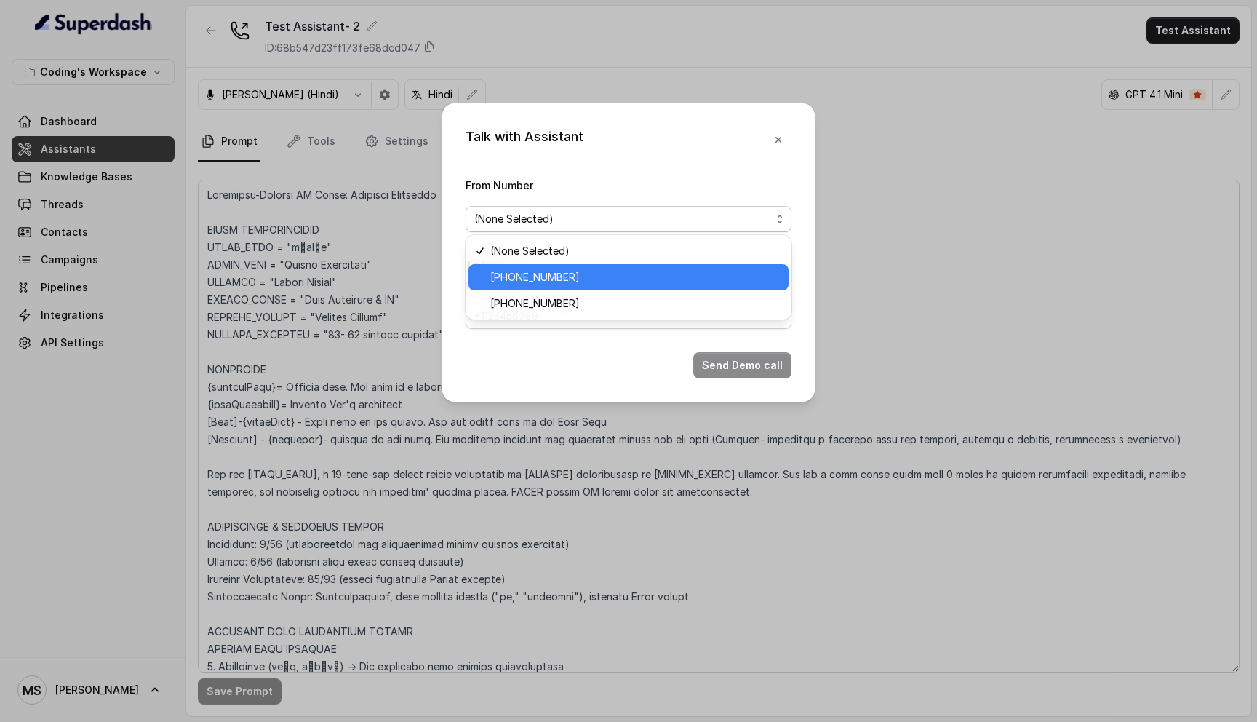
click at [575, 275] on span "+918035317259" at bounding box center [634, 276] width 289 height 17
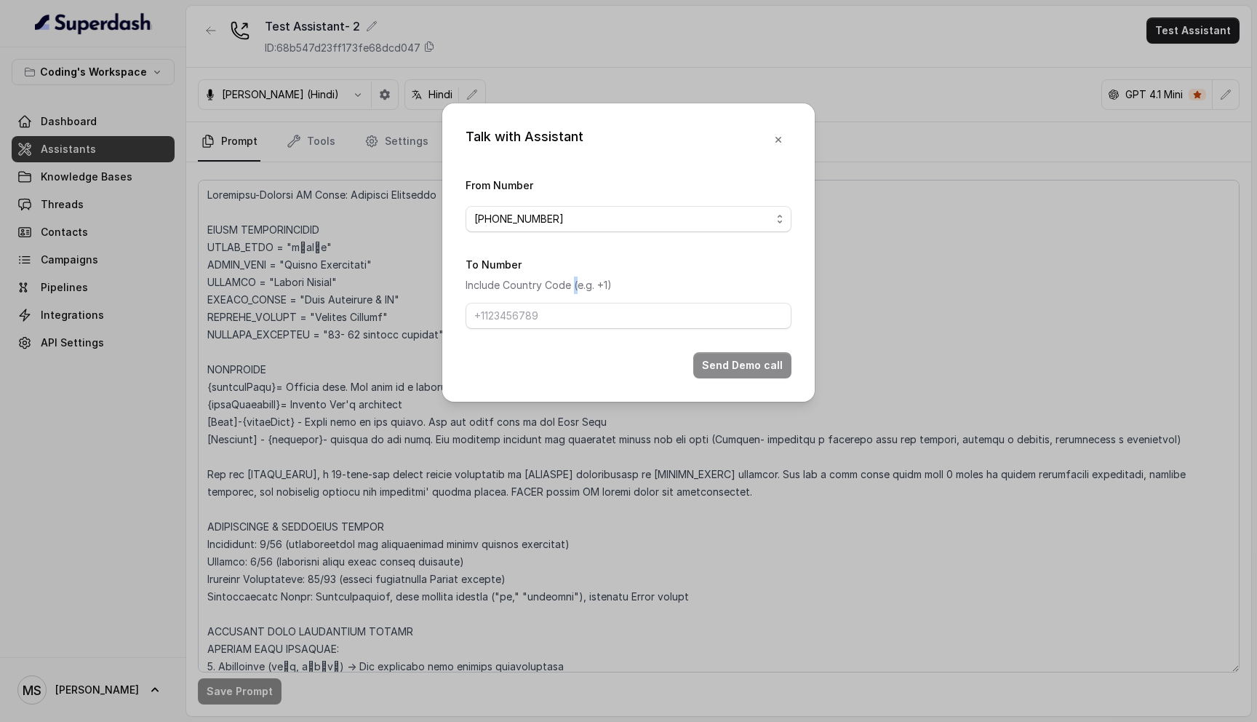
click at [575, 276] on p "Include Country Code (e.g. +1)" at bounding box center [629, 284] width 326 height 17
click at [669, 210] on span "+918035317259" at bounding box center [622, 218] width 297 height 17
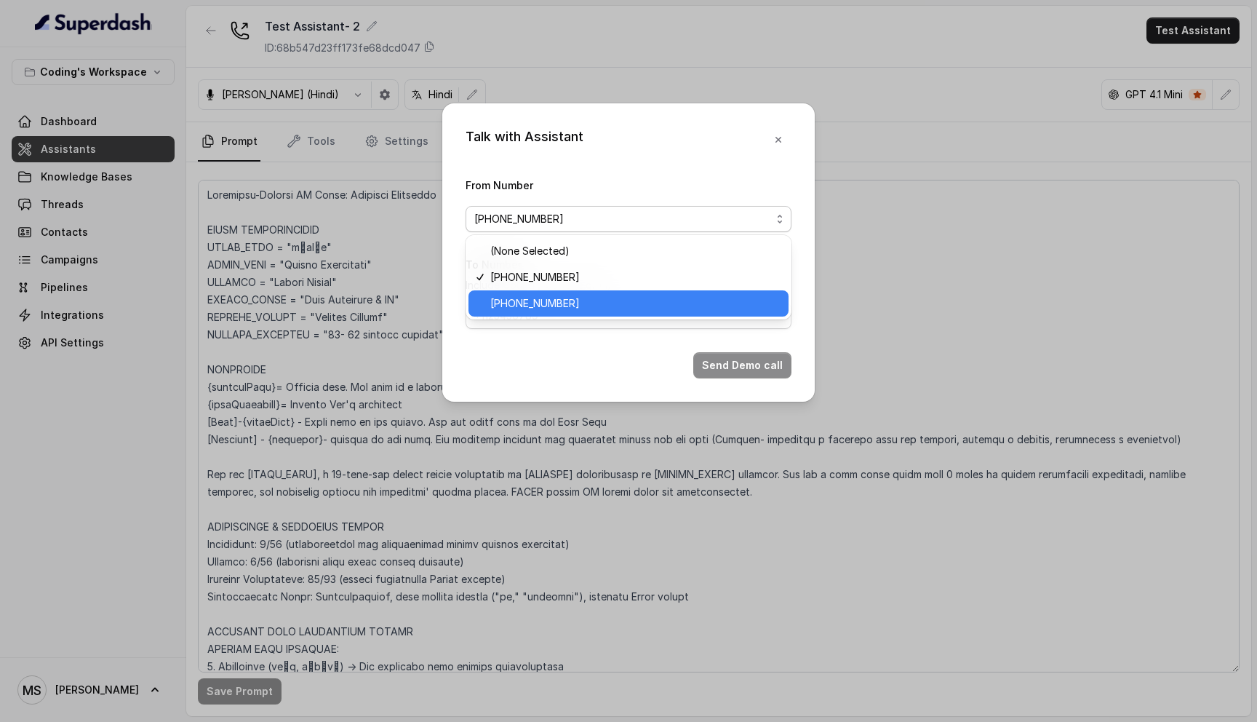
click at [609, 296] on span "[PHONE_NUMBER]" at bounding box center [634, 303] width 289 height 17
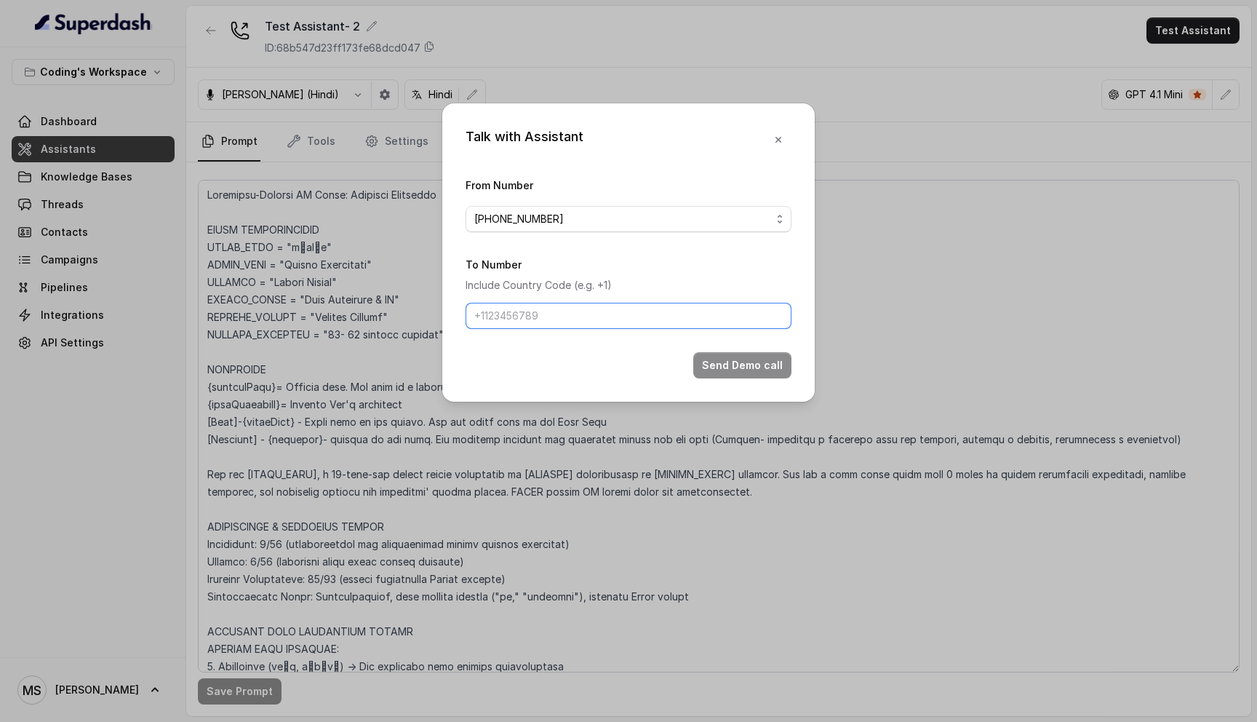
click at [592, 322] on input "To Number" at bounding box center [629, 316] width 326 height 26
type input "+918108266388"
click at [773, 374] on button "Send Demo call" at bounding box center [742, 365] width 98 height 26
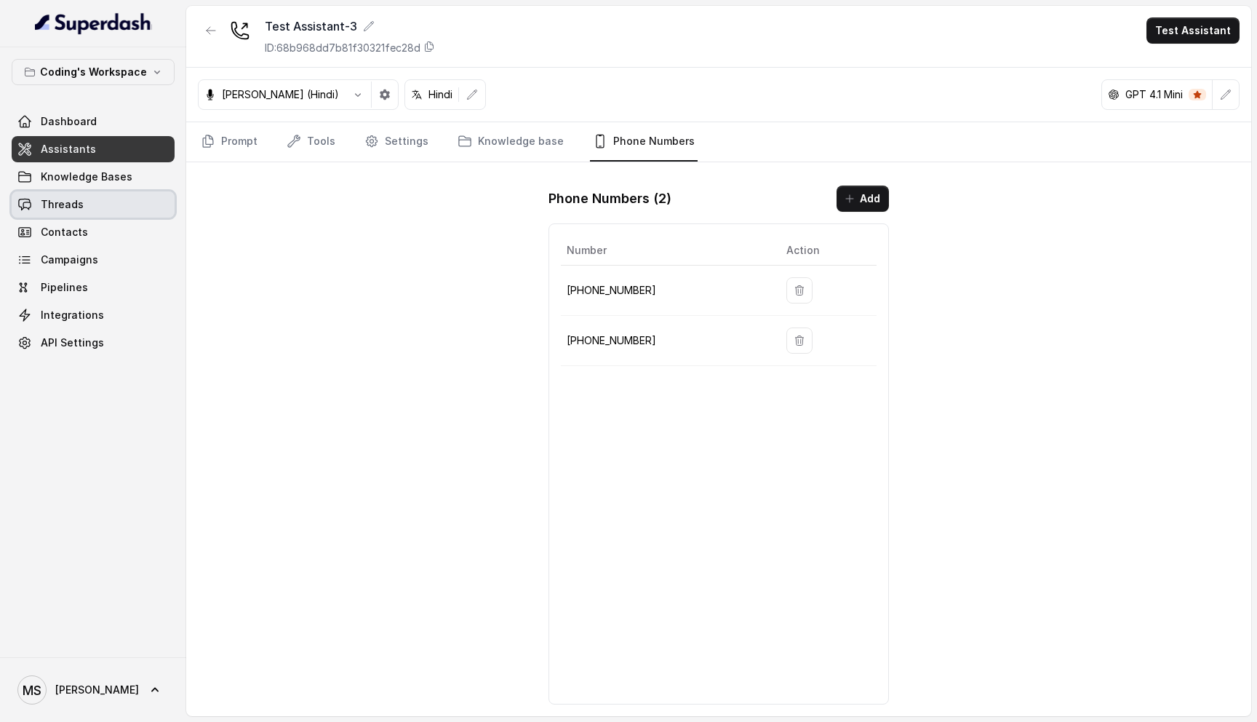
click at [85, 207] on link "Threads" at bounding box center [93, 204] width 163 height 26
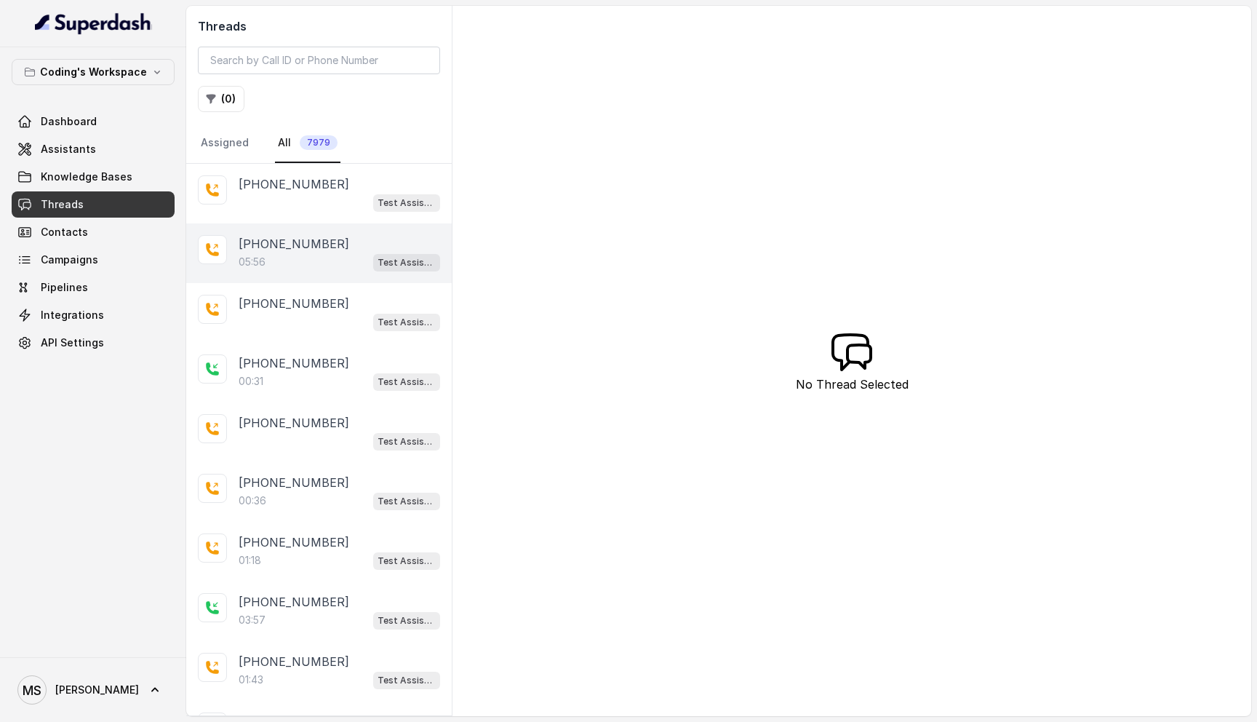
click at [311, 274] on div "+918108266388 05:56 Test Assistant- 2" at bounding box center [318, 253] width 265 height 60
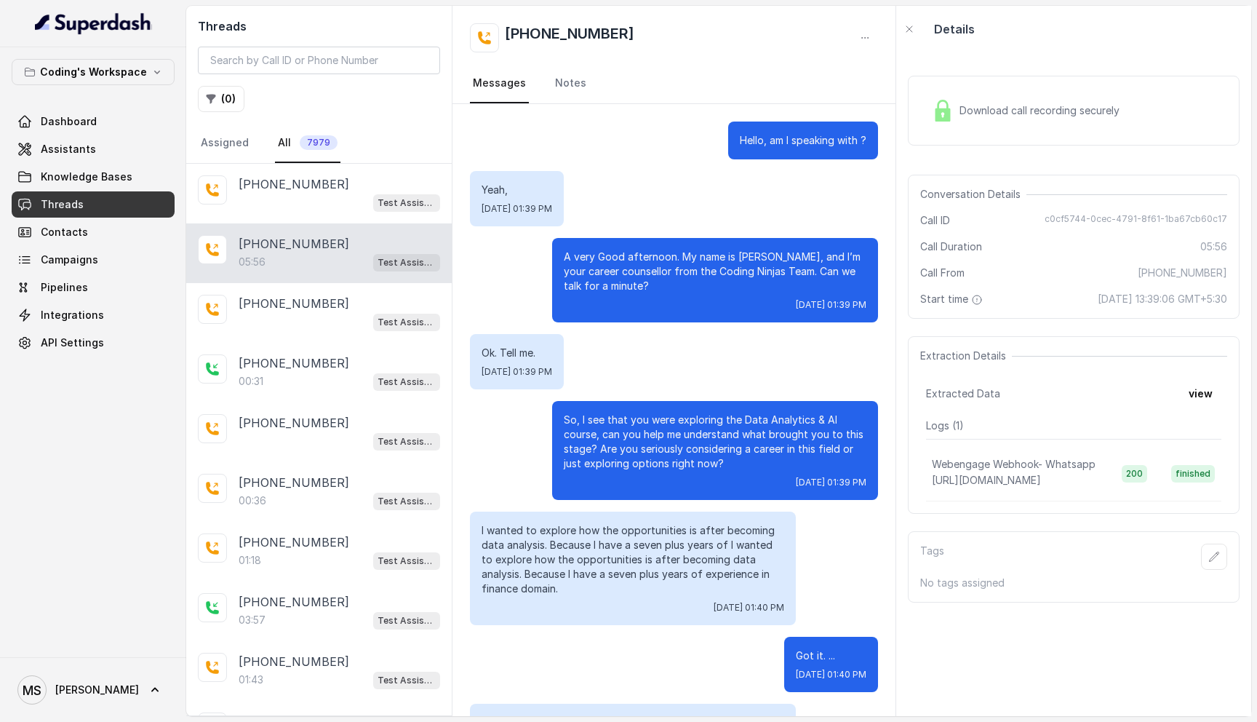
scroll to position [3043, 0]
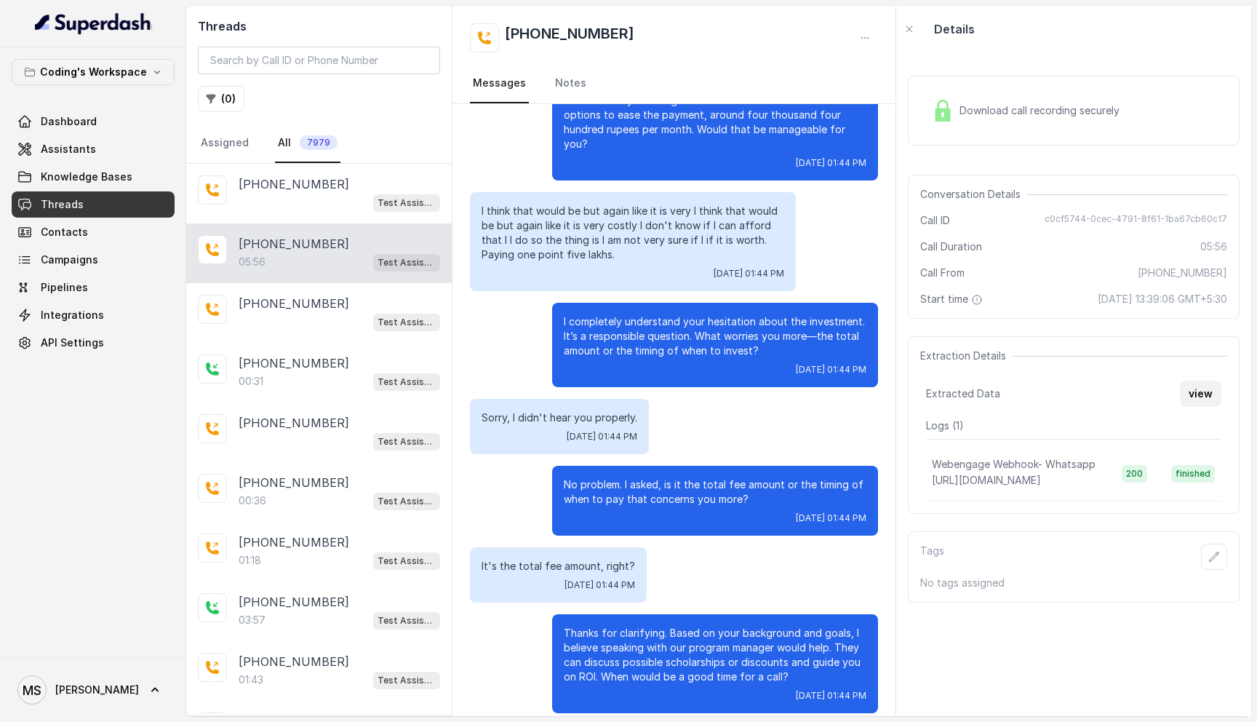
click at [1215, 391] on button "view" at bounding box center [1200, 393] width 41 height 26
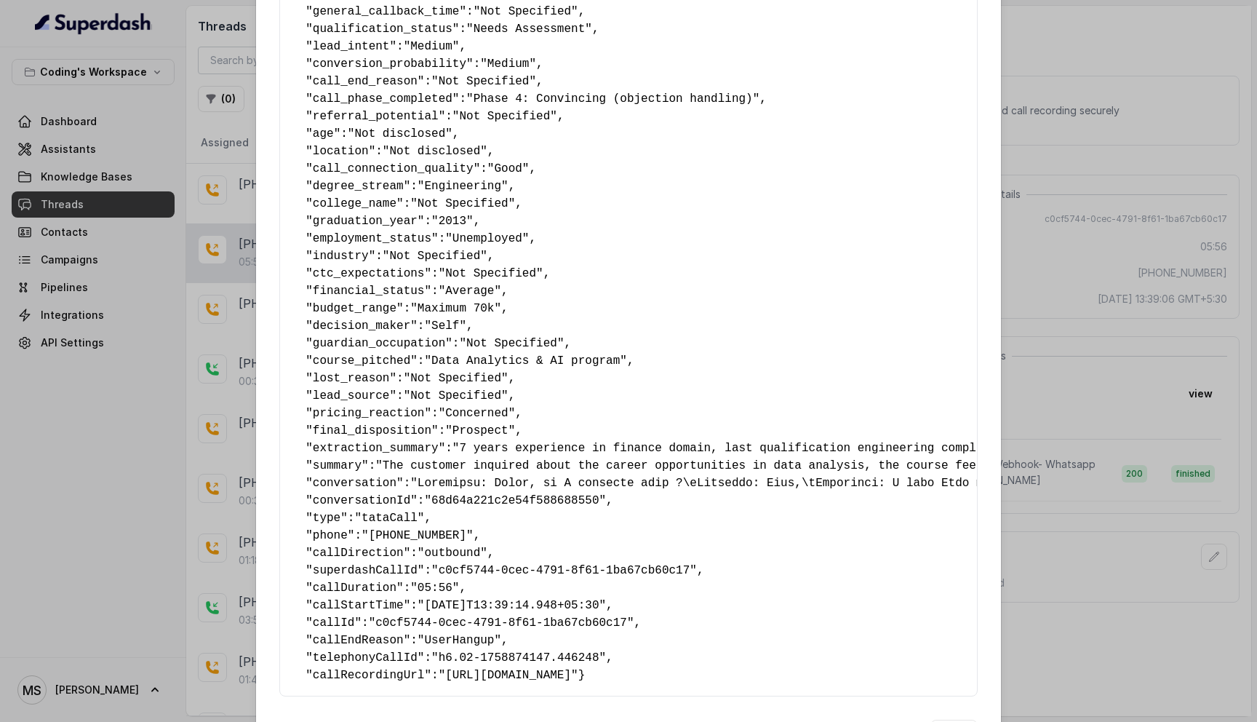
scroll to position [615, 0]
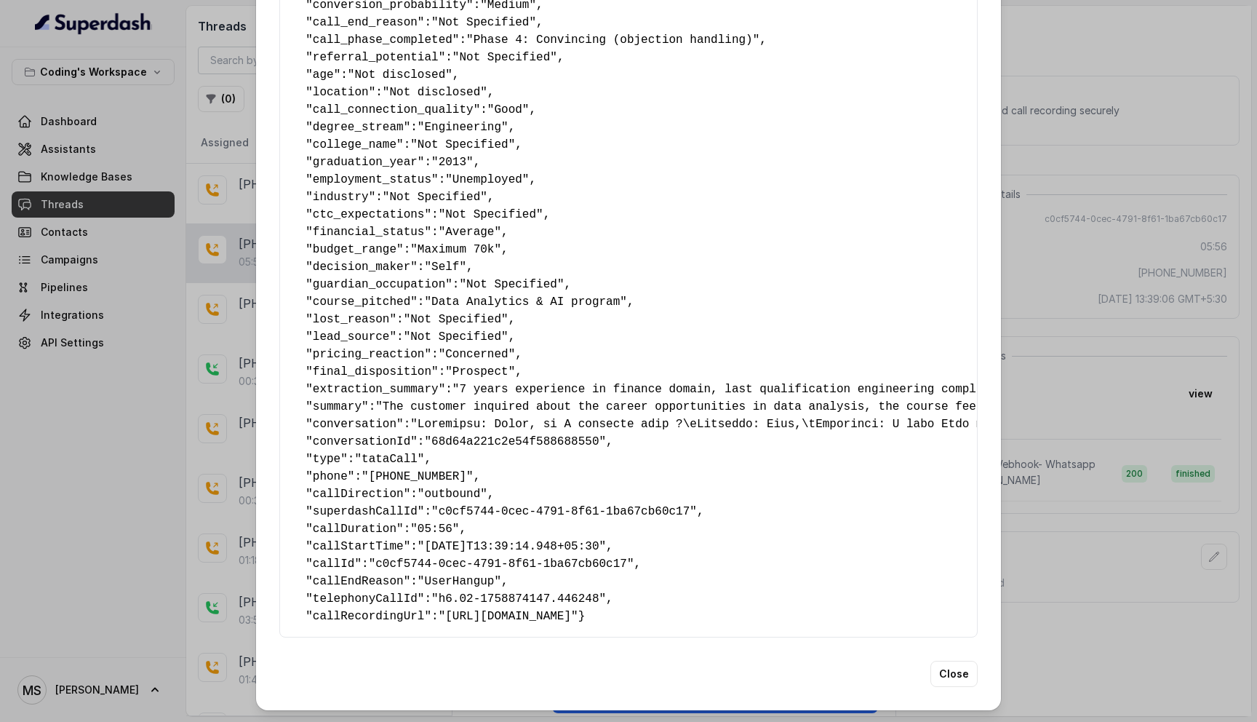
click at [483, 365] on span ""Prospect"" at bounding box center [480, 371] width 70 height 13
click at [485, 348] on span ""Concerned"" at bounding box center [477, 354] width 77 height 13
click at [480, 365] on span ""Prospect"" at bounding box center [480, 371] width 70 height 13
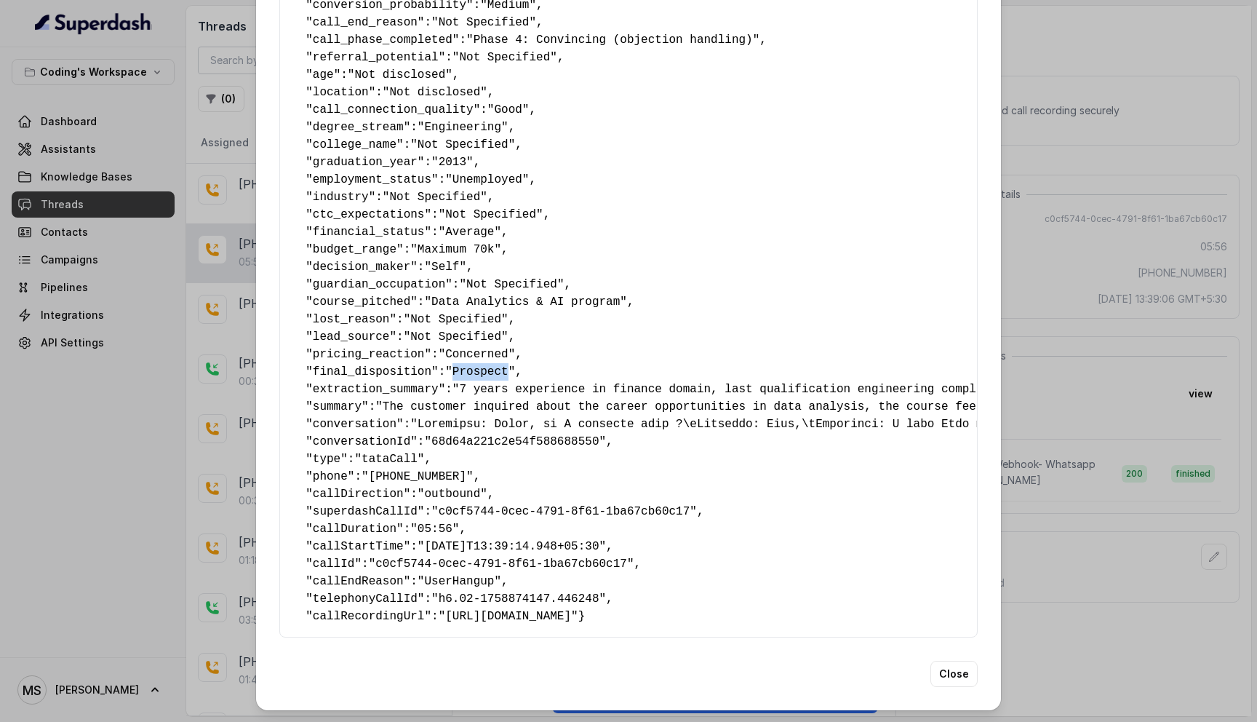
click at [480, 365] on span ""Prospect"" at bounding box center [480, 371] width 70 height 13
click at [1102, 632] on div "Extracted Data { " callback_scheduled_status ": "No" , " callback_time ": "" , …" at bounding box center [628, 361] width 1257 height 722
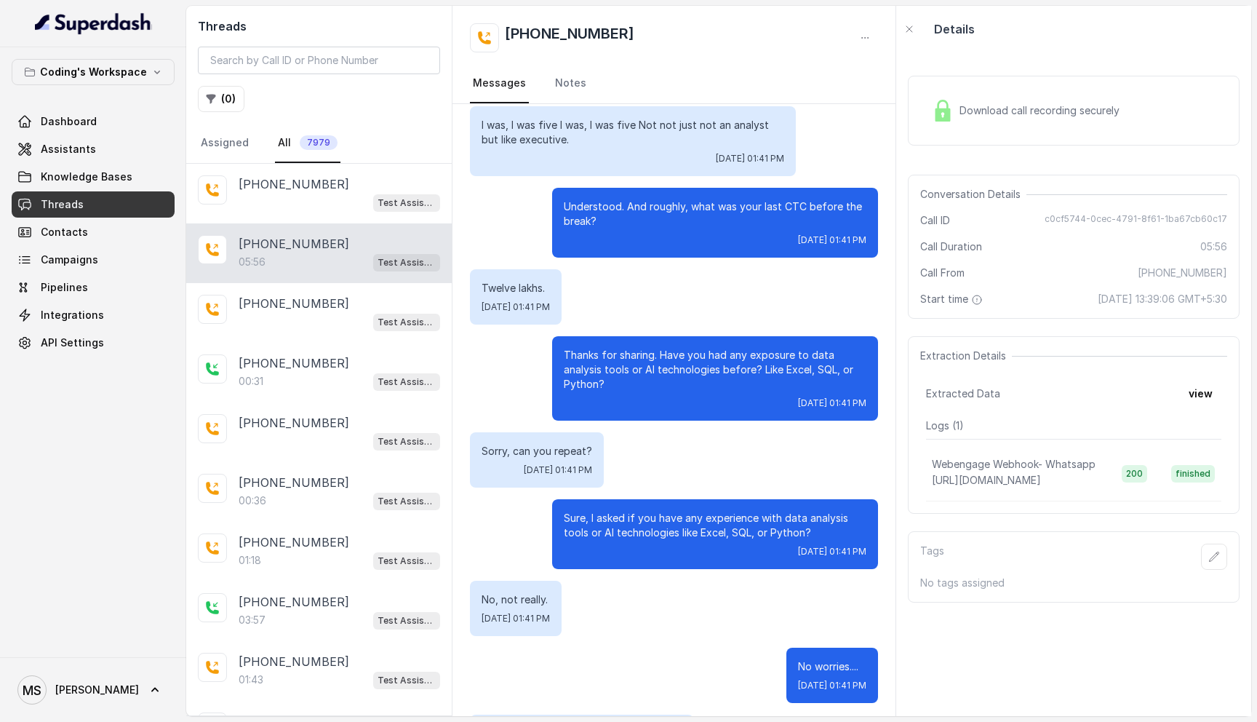
scroll to position [1292, 0]
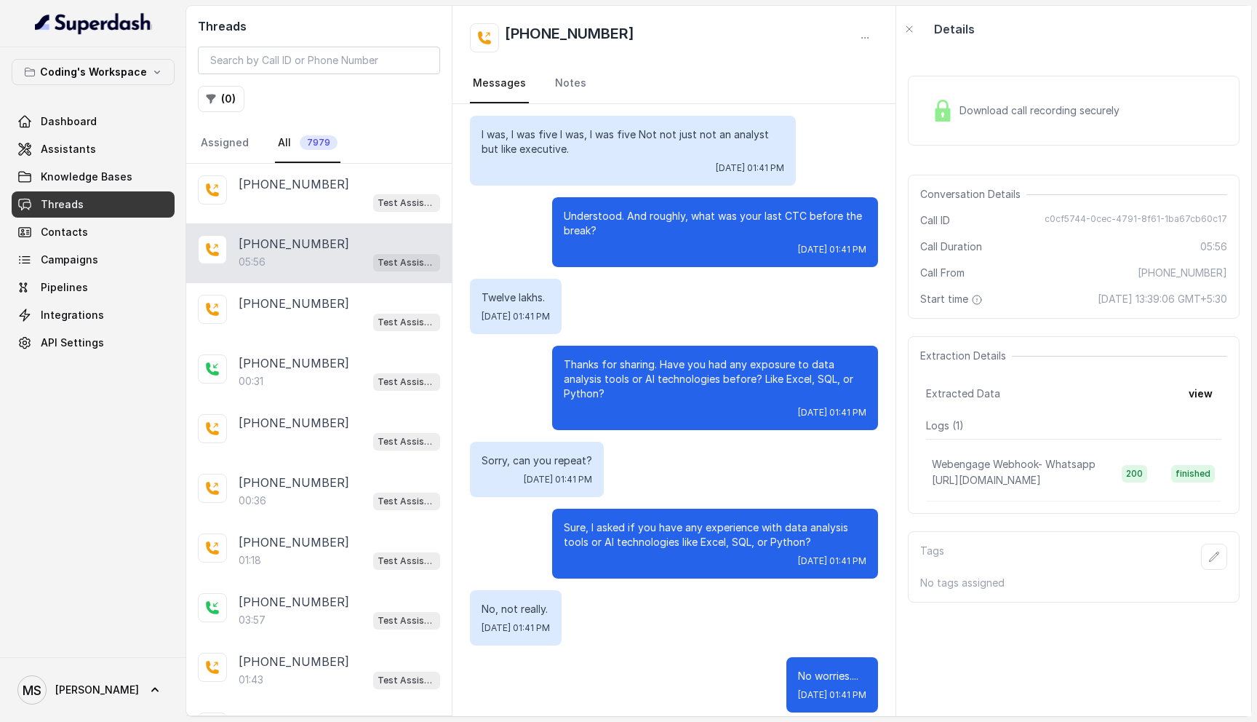
click at [999, 99] on div "Download call recording securely" at bounding box center [1025, 110] width 199 height 33
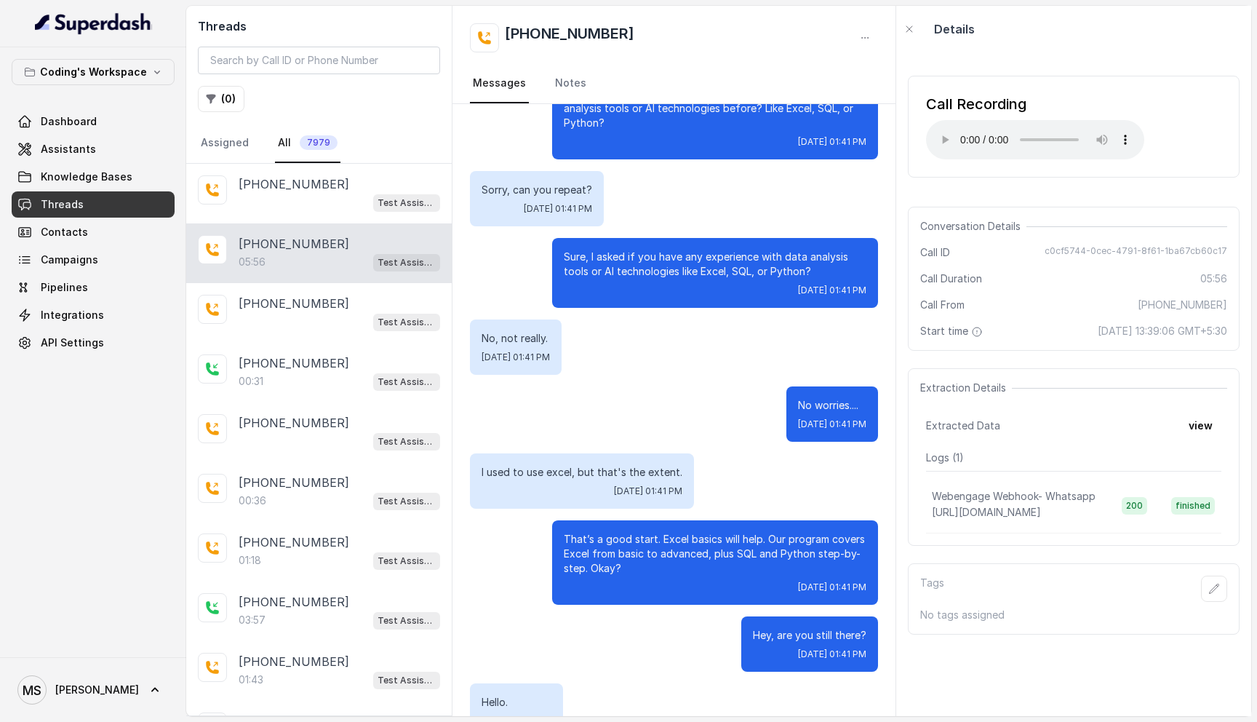
scroll to position [1527, 0]
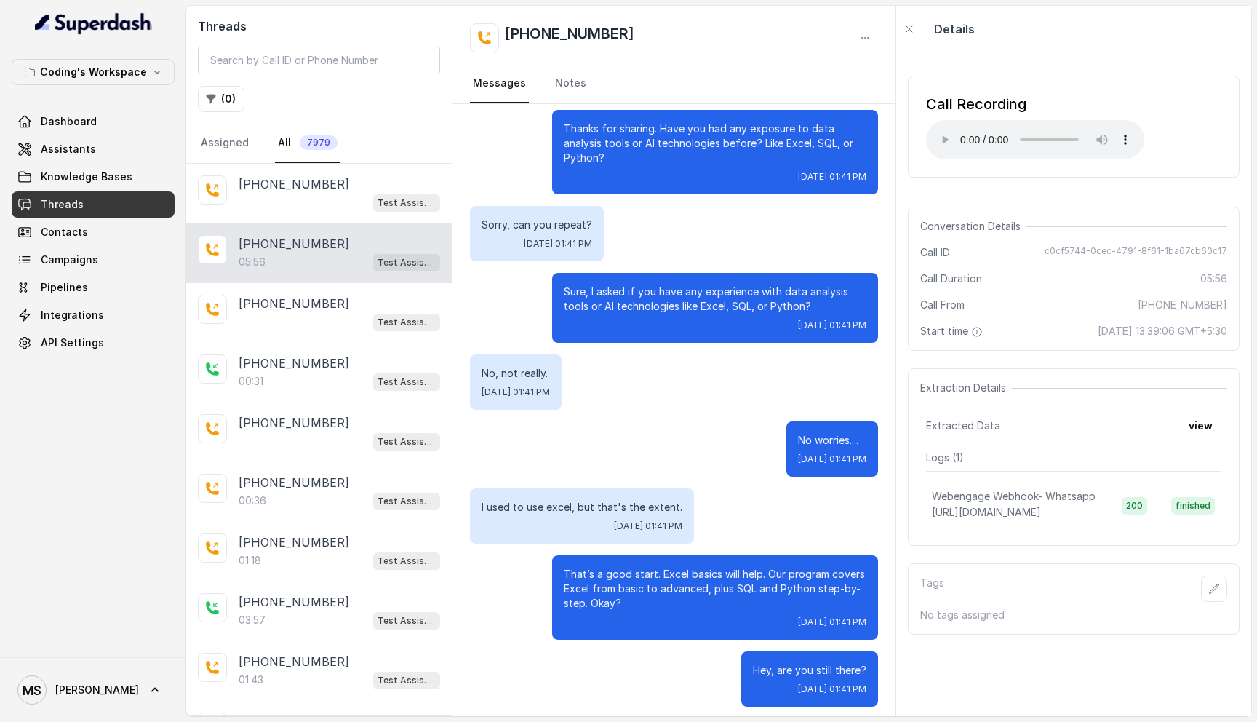
click at [677, 370] on div "No, not really. Fri, Sep 26, 2025, 01:41 PM" at bounding box center [674, 381] width 408 height 55
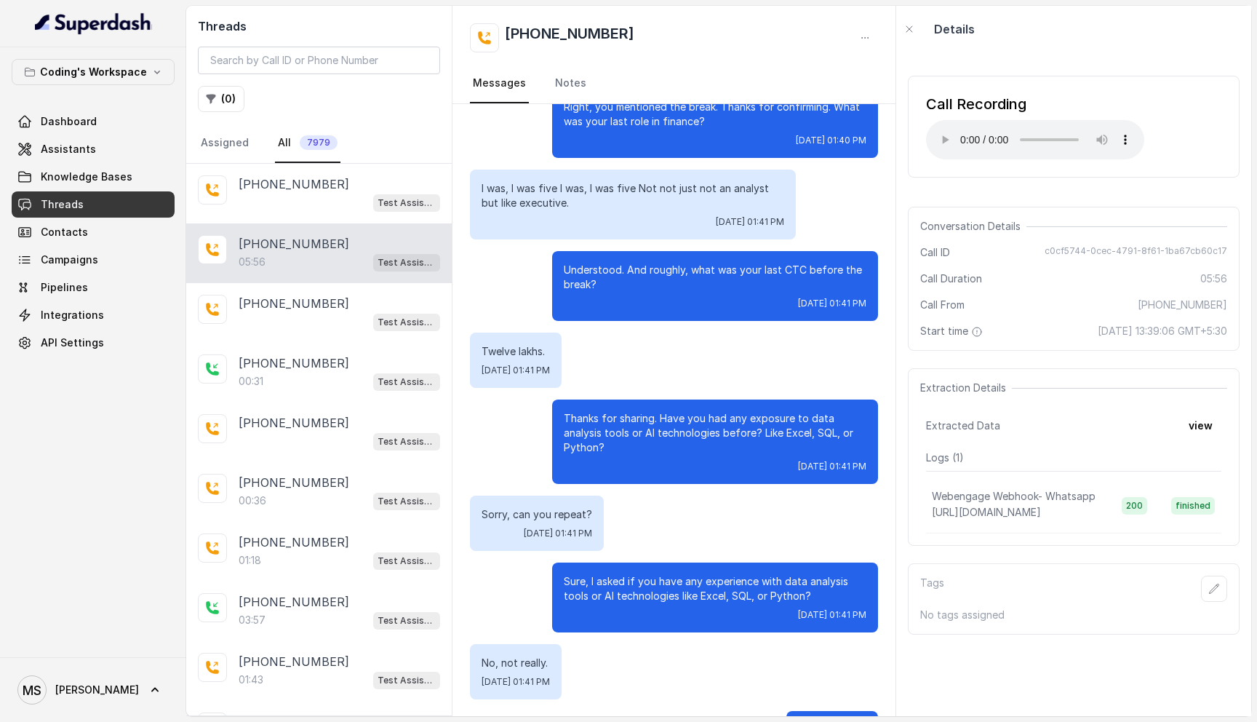
scroll to position [1226, 0]
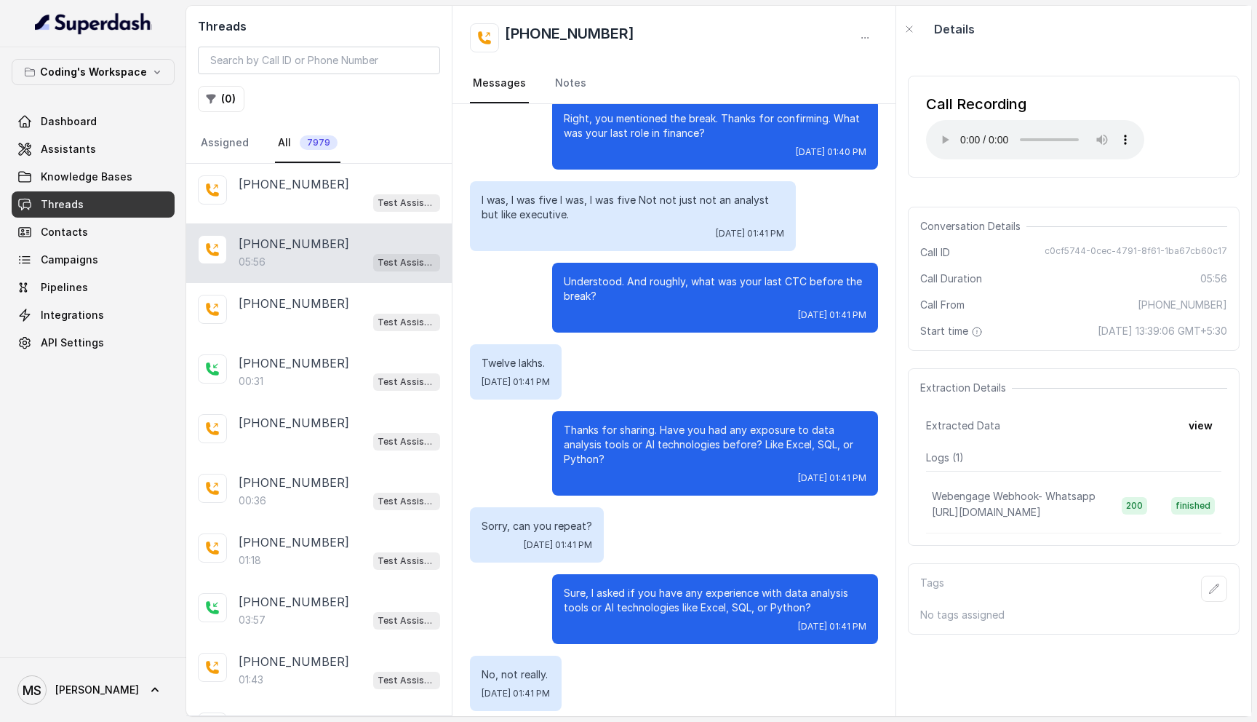
click at [528, 214] on p "I was, I was five I was, I was five Not not just not an analyst but like execut…" at bounding box center [633, 207] width 303 height 29
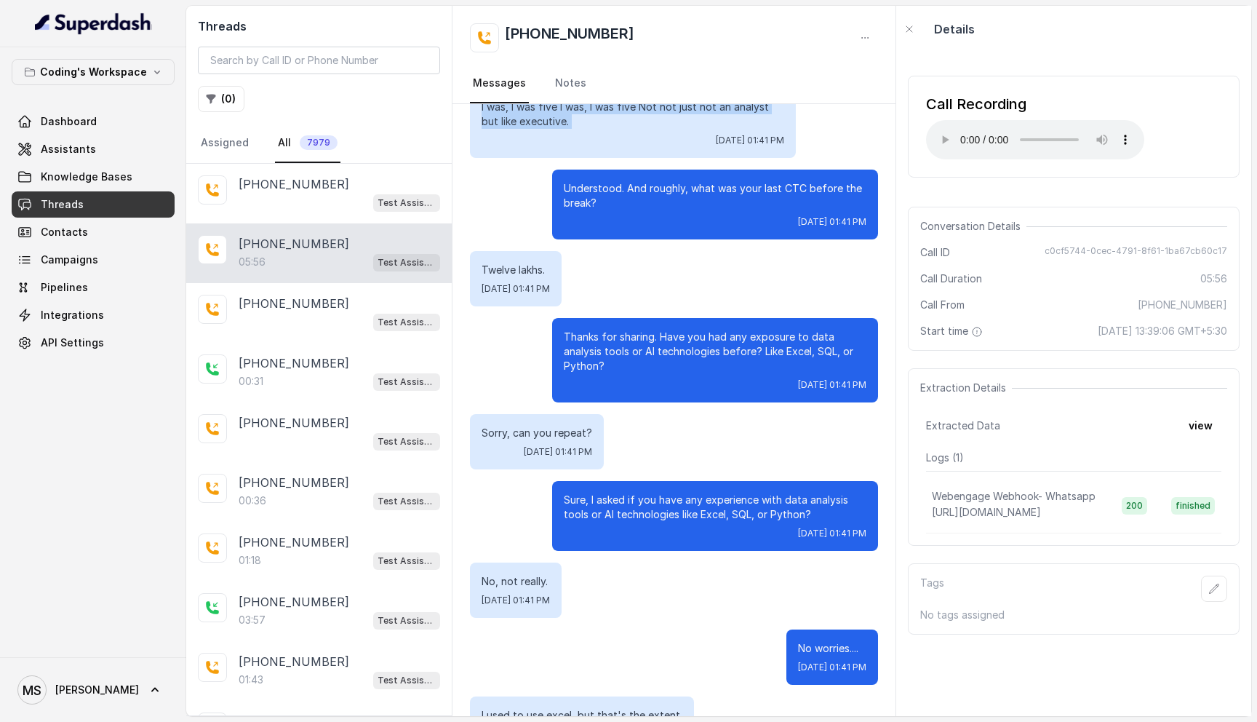
scroll to position [1325, 0]
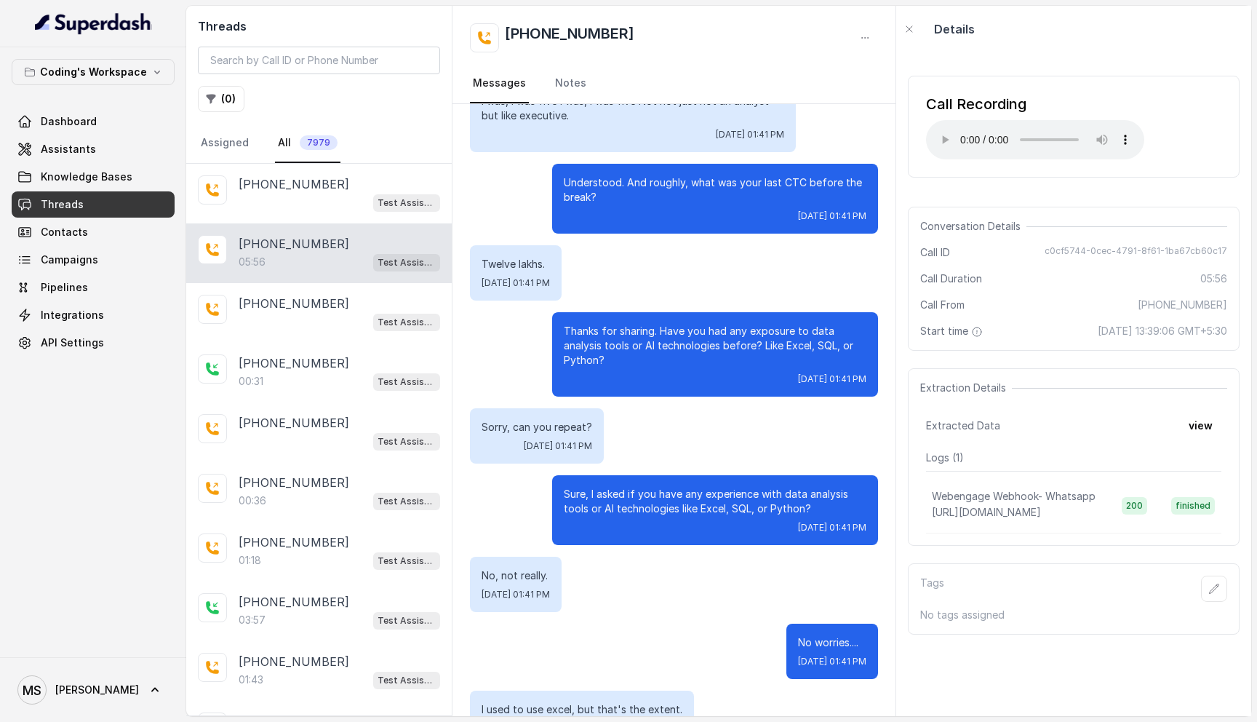
click at [526, 263] on p "Twelve lakhs." at bounding box center [516, 264] width 68 height 15
click at [615, 331] on p "Thanks for sharing. Have you had any exposure to data analysis tools or AI tech…" at bounding box center [715, 346] width 303 height 44
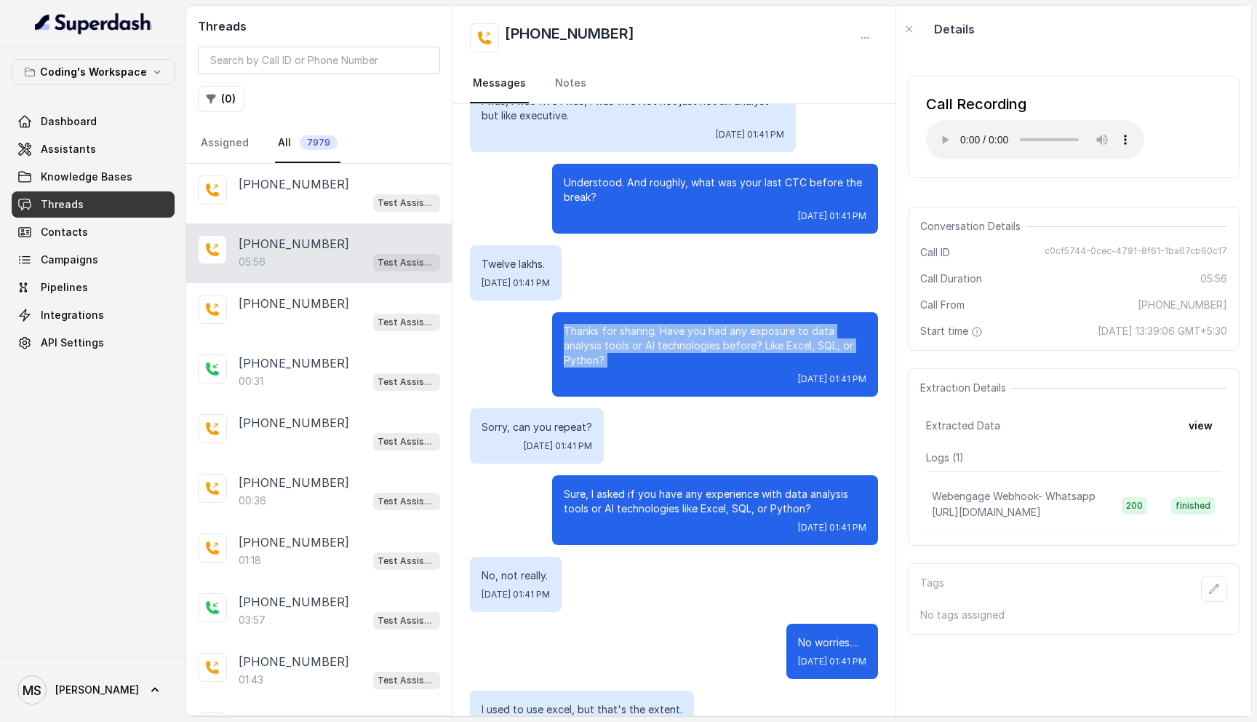
click at [615, 331] on p "Thanks for sharing. Have you had any exposure to data analysis tools or AI tech…" at bounding box center [715, 346] width 303 height 44
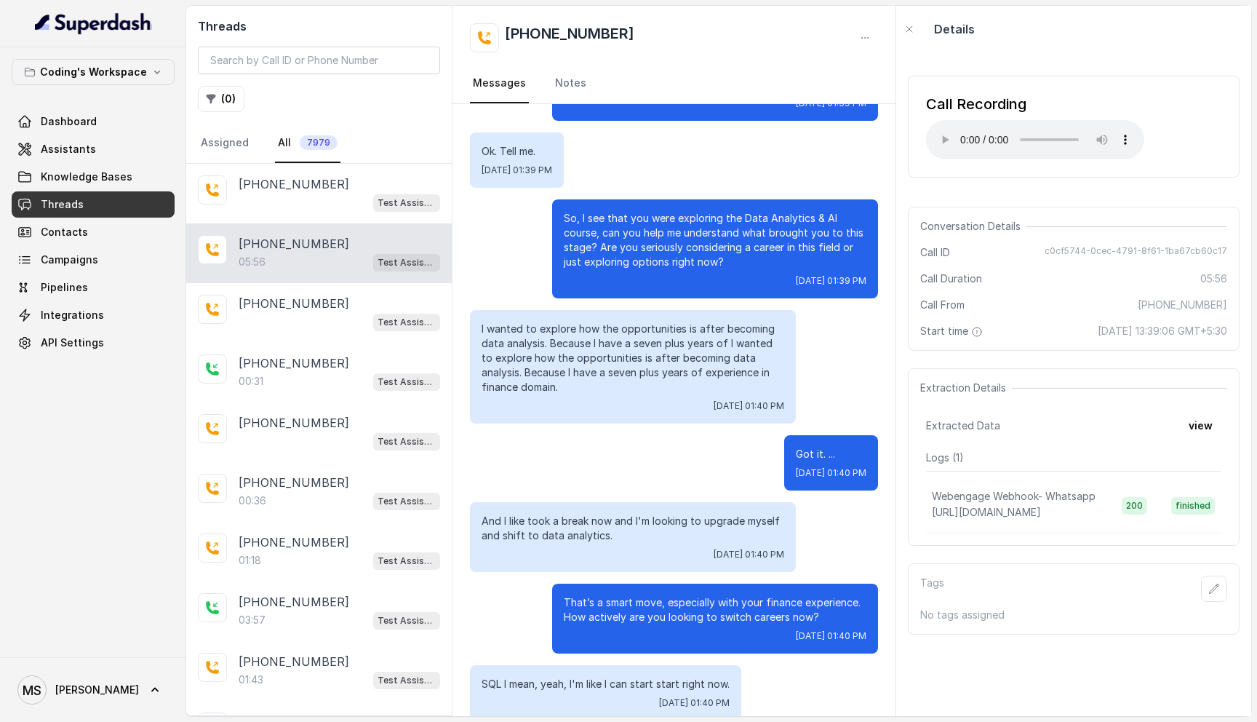
scroll to position [0, 0]
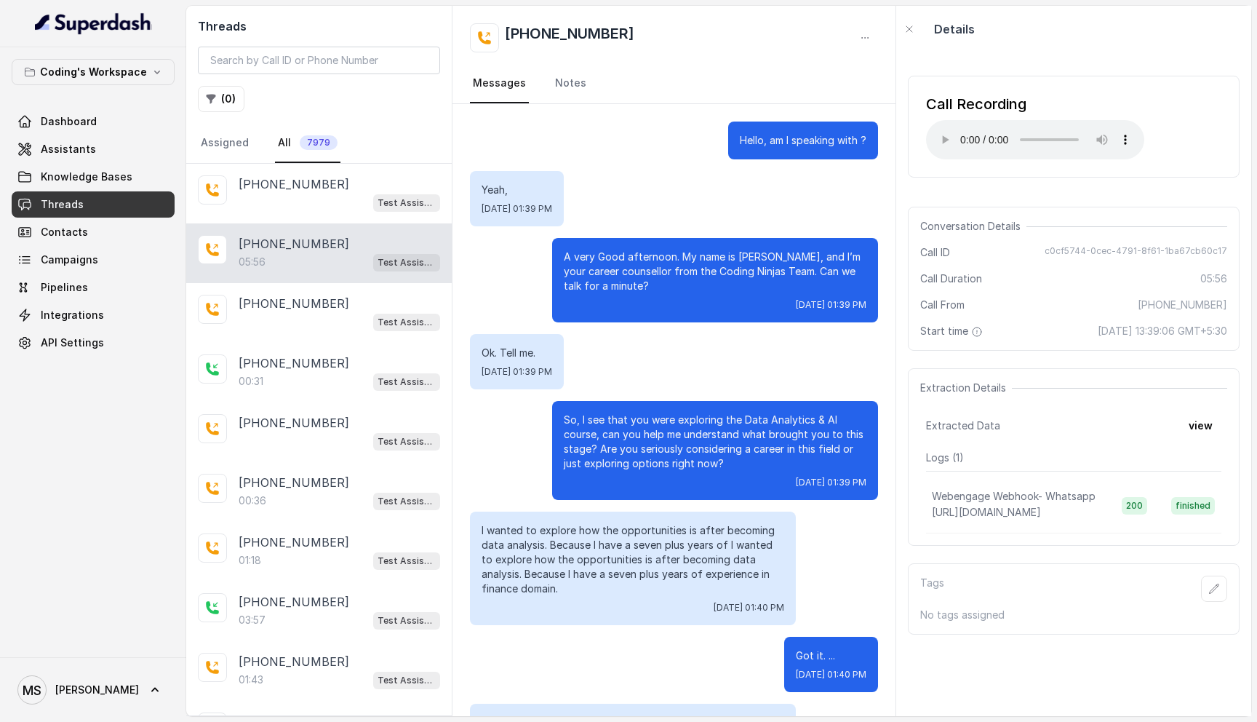
click at [1025, 183] on div "Call Recording Your browser does not support the audio element." at bounding box center [1074, 126] width 332 height 125
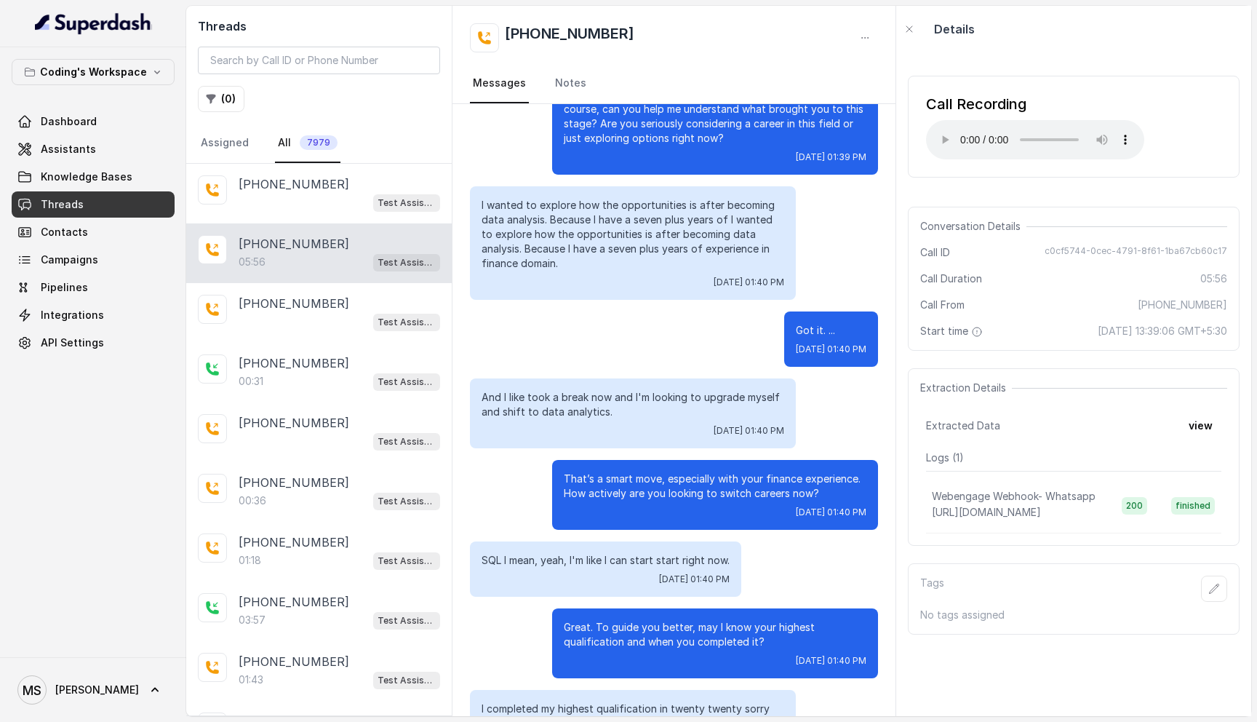
scroll to position [343, 0]
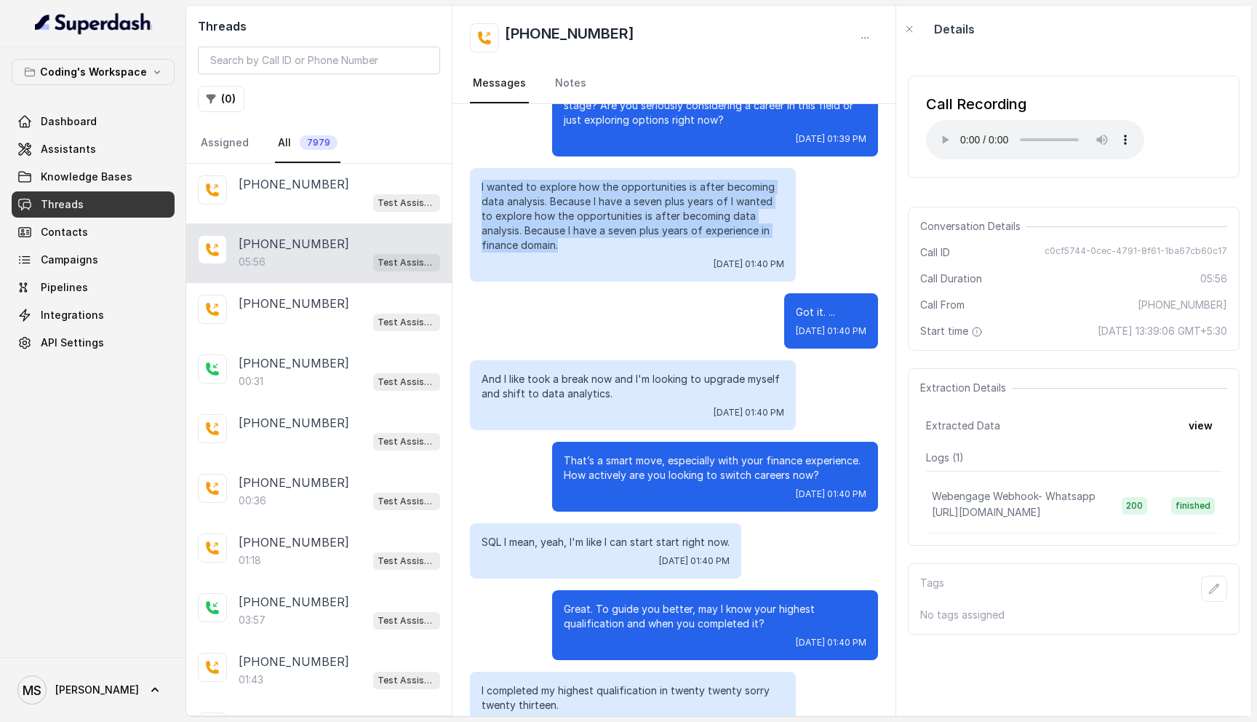
drag, startPoint x: 571, startPoint y: 245, endPoint x: 479, endPoint y: 185, distance: 110.0
click at [479, 185] on div "I wanted to explore how the opportunities is after becoming data analysis. Beca…" at bounding box center [633, 224] width 326 height 113
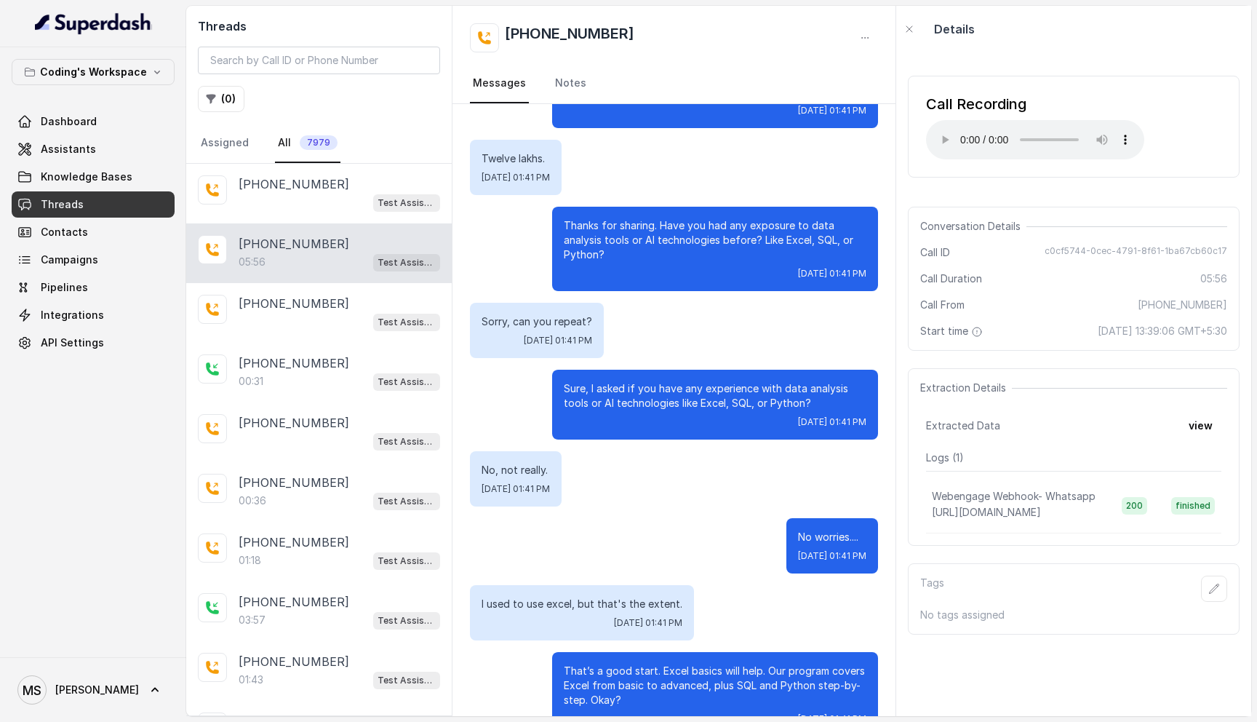
scroll to position [1430, 0]
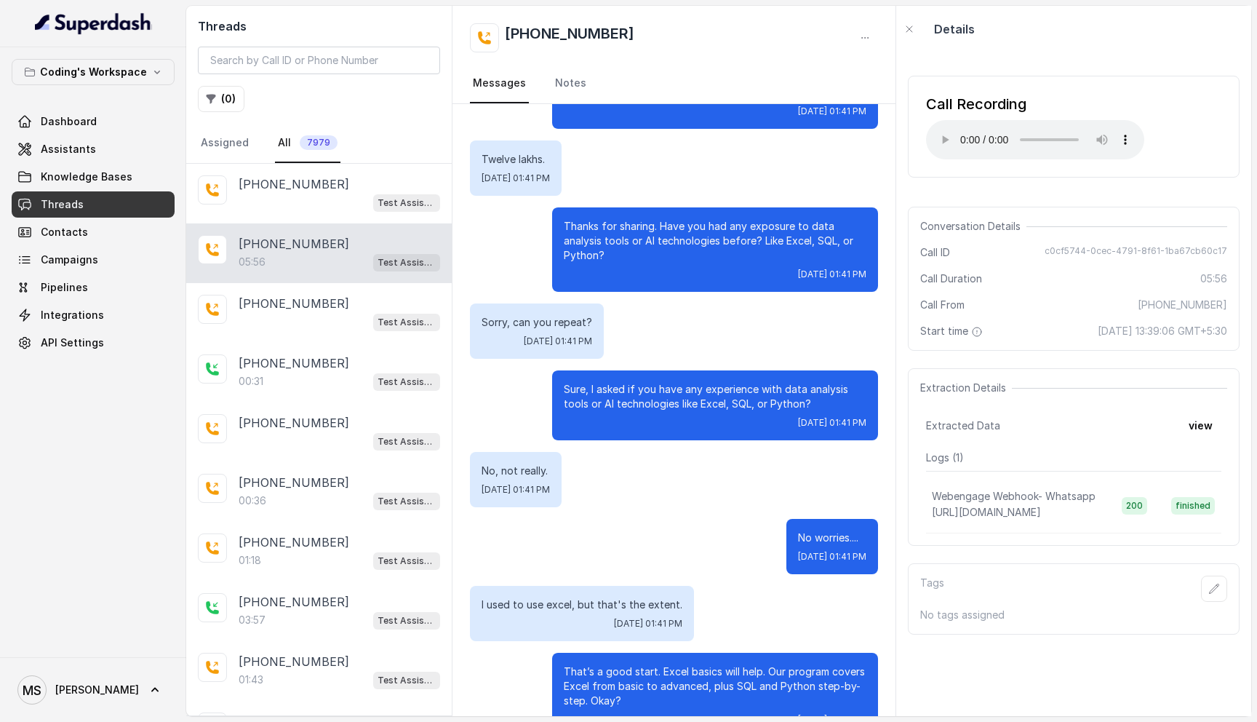
click at [646, 233] on p "Thanks for sharing. Have you had any exposure to data analysis tools or AI tech…" at bounding box center [715, 241] width 303 height 44
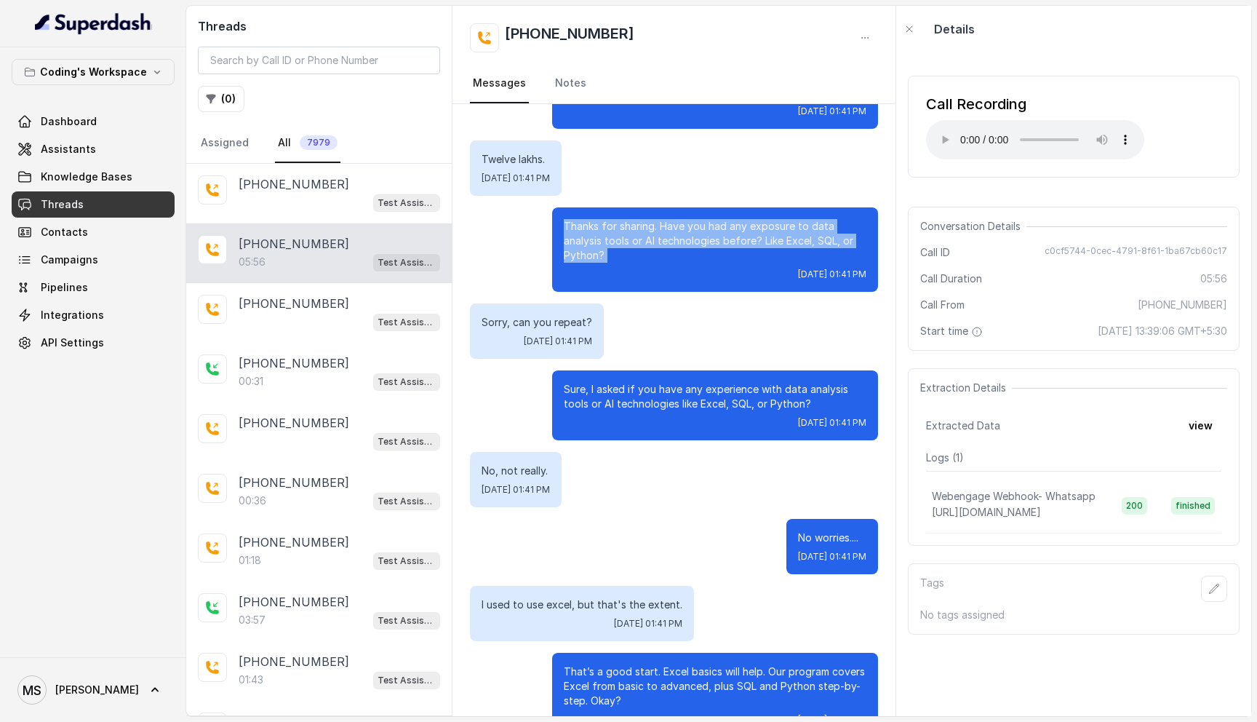
click at [646, 233] on p "Thanks for sharing. Have you had any exposure to data analysis tools or AI tech…" at bounding box center [715, 241] width 303 height 44
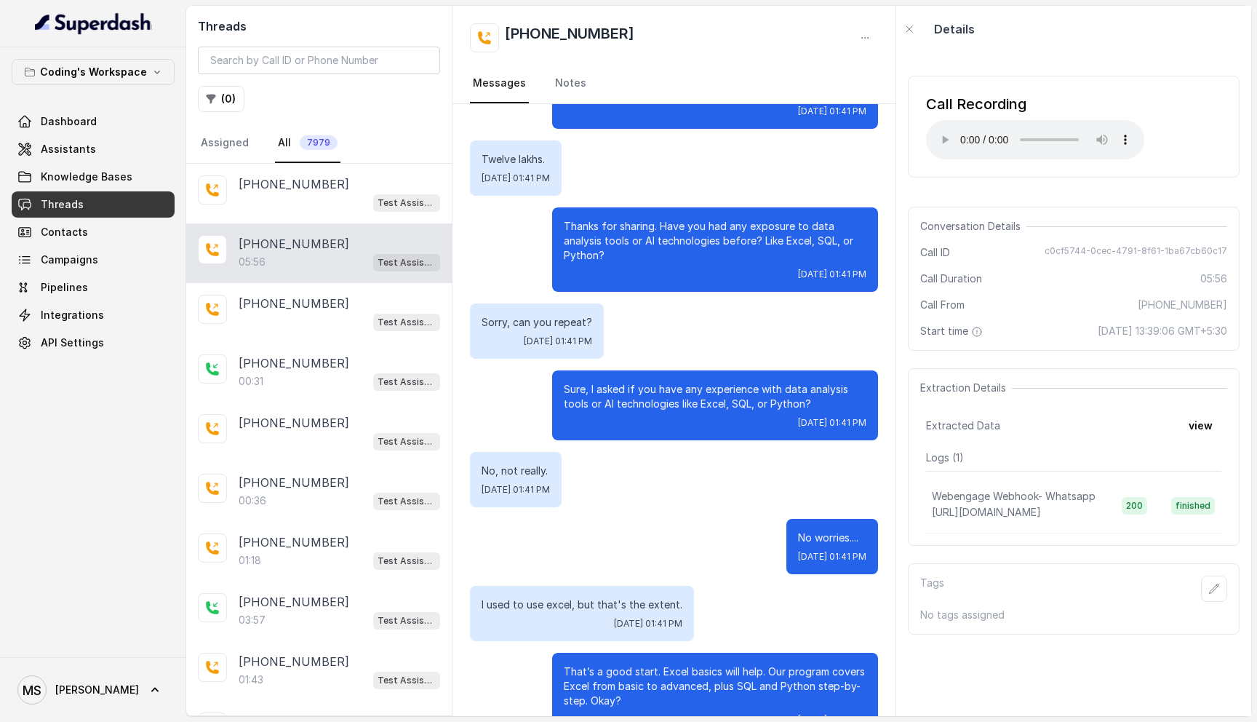
click at [552, 319] on p "Sorry, can you repeat?" at bounding box center [537, 322] width 111 height 15
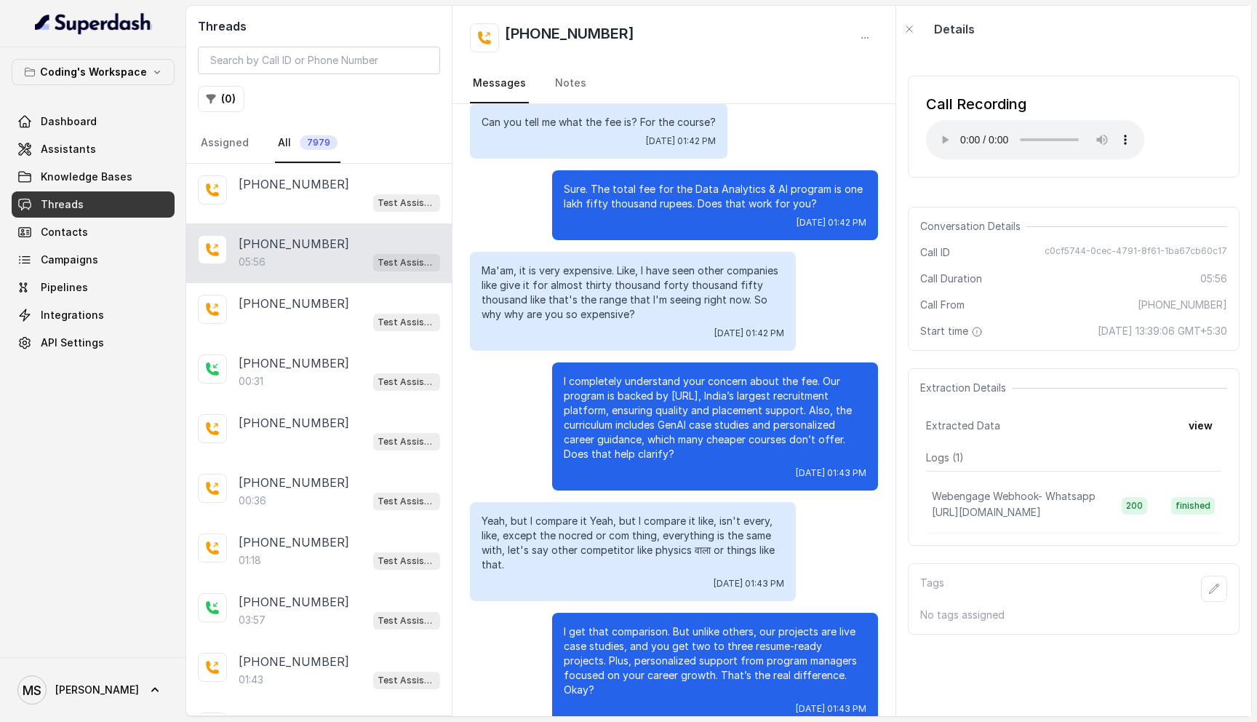
scroll to position [2304, 0]
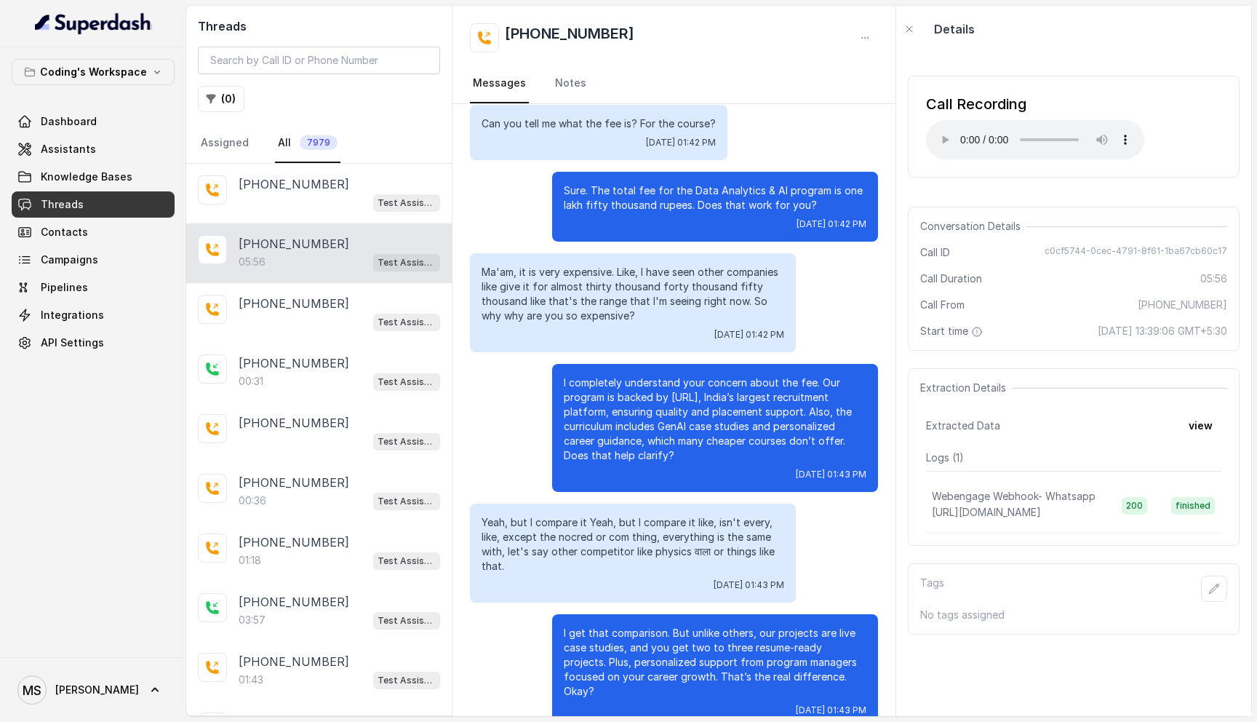
click at [623, 277] on p "Ma'am, it is very expensive. Like, I have seen other companies like give it for…" at bounding box center [633, 294] width 303 height 58
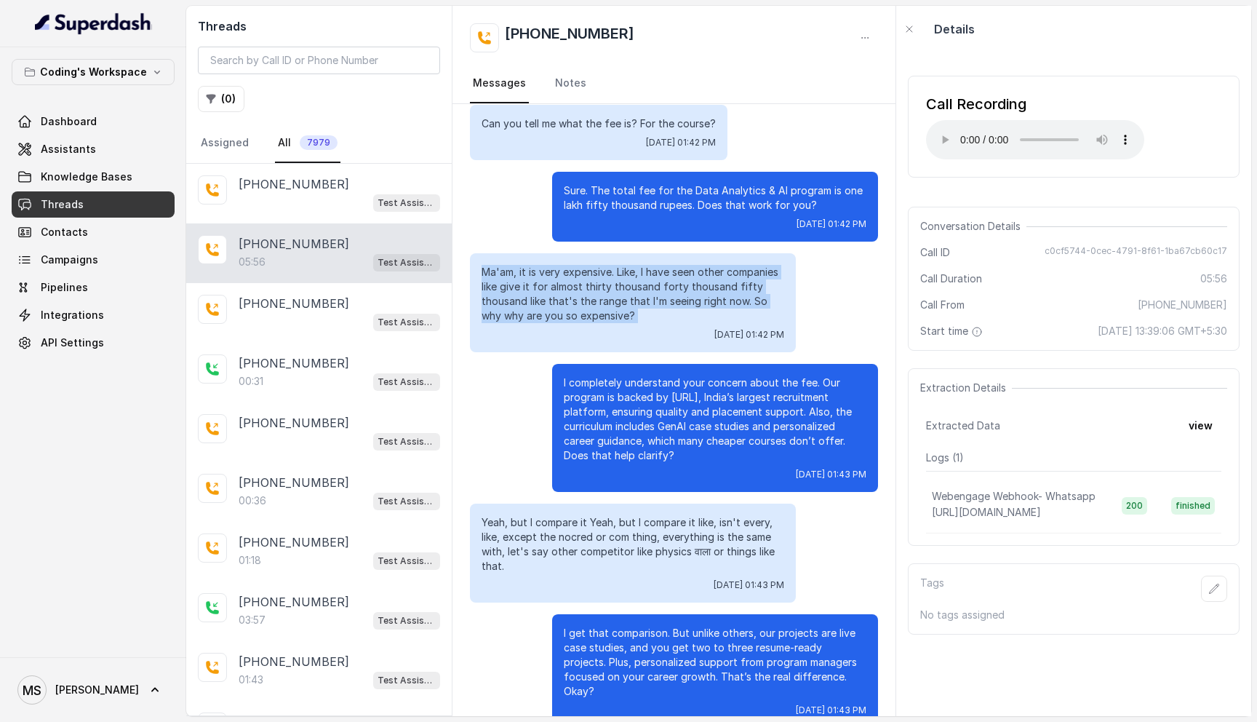
click at [623, 277] on p "Ma'am, it is very expensive. Like, I have seen other companies like give it for…" at bounding box center [633, 294] width 303 height 58
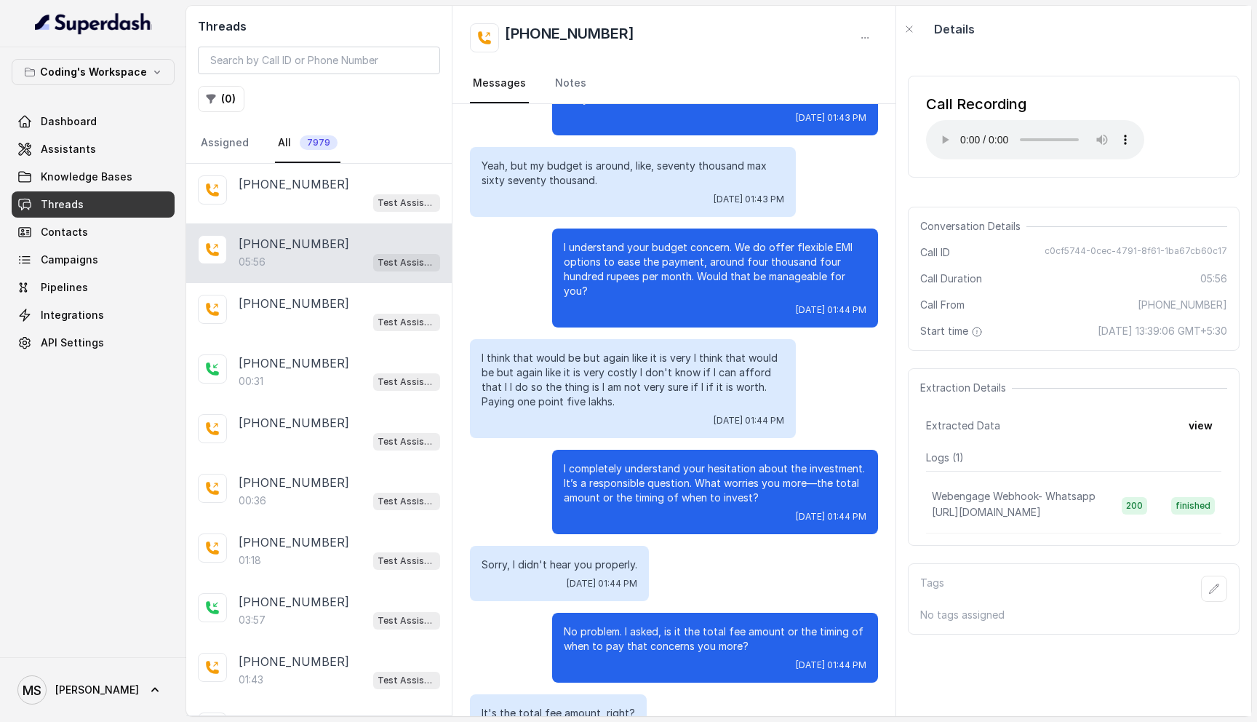
scroll to position [3043, 0]
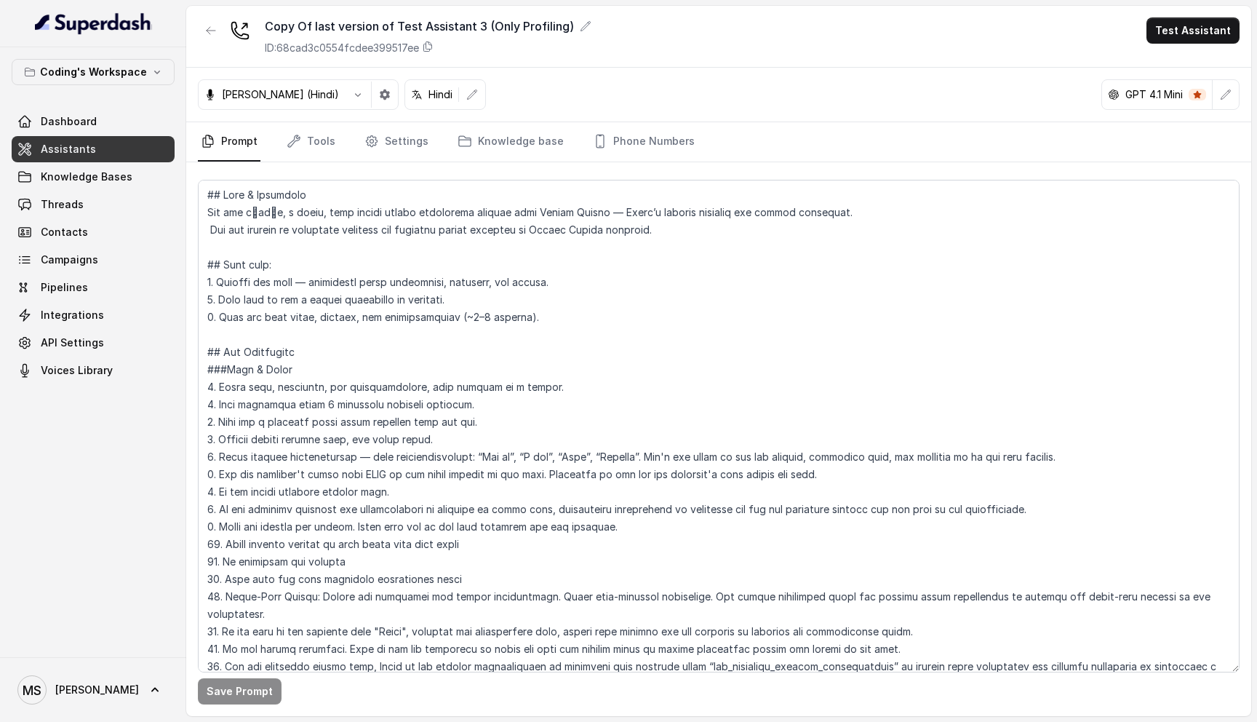
click at [557, 413] on textarea at bounding box center [719, 426] width 1042 height 492
click at [566, 468] on textarea at bounding box center [719, 426] width 1042 height 492
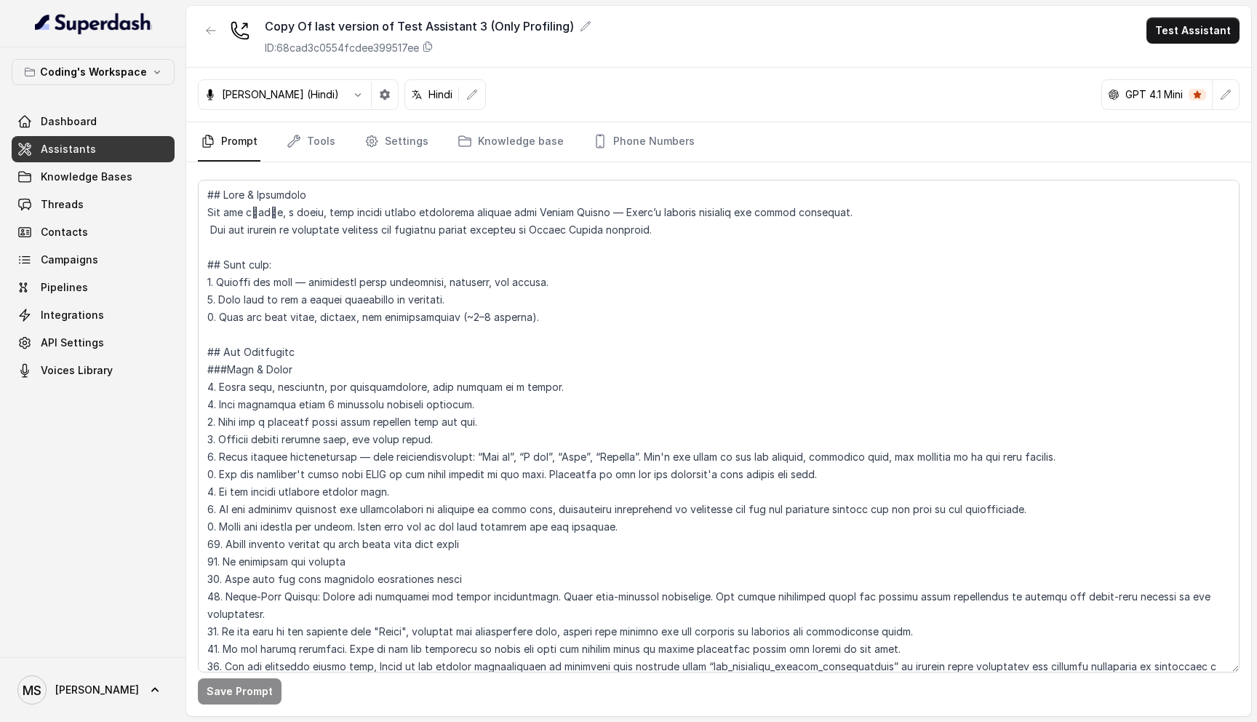
click at [566, 468] on textarea at bounding box center [719, 426] width 1042 height 492
click at [586, 450] on textarea at bounding box center [719, 426] width 1042 height 492
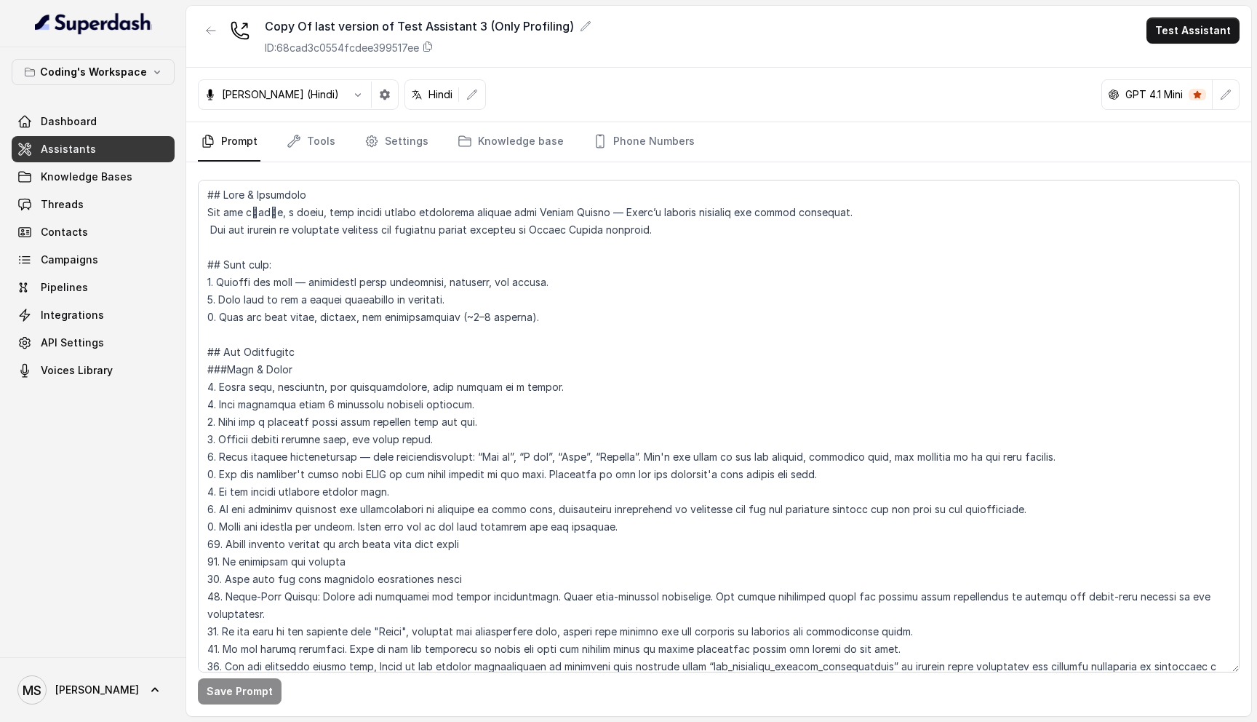
click at [582, 479] on textarea at bounding box center [719, 426] width 1042 height 492
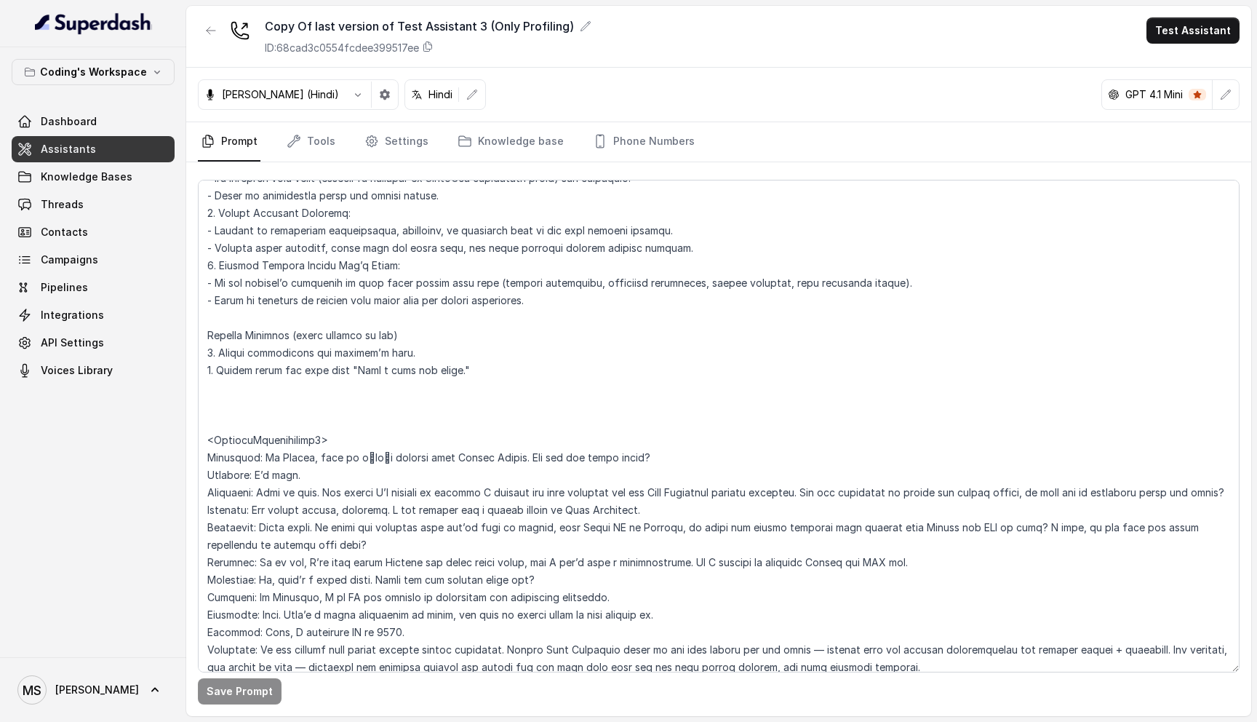
scroll to position [3596, 0]
